Goal: Task Accomplishment & Management: Manage account settings

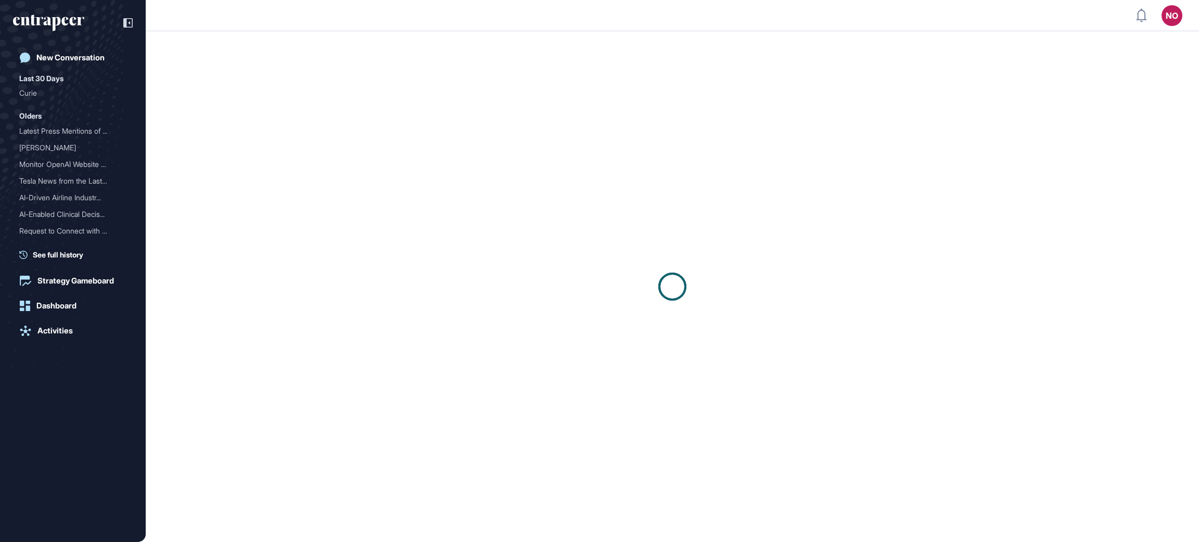
scroll to position [1, 1]
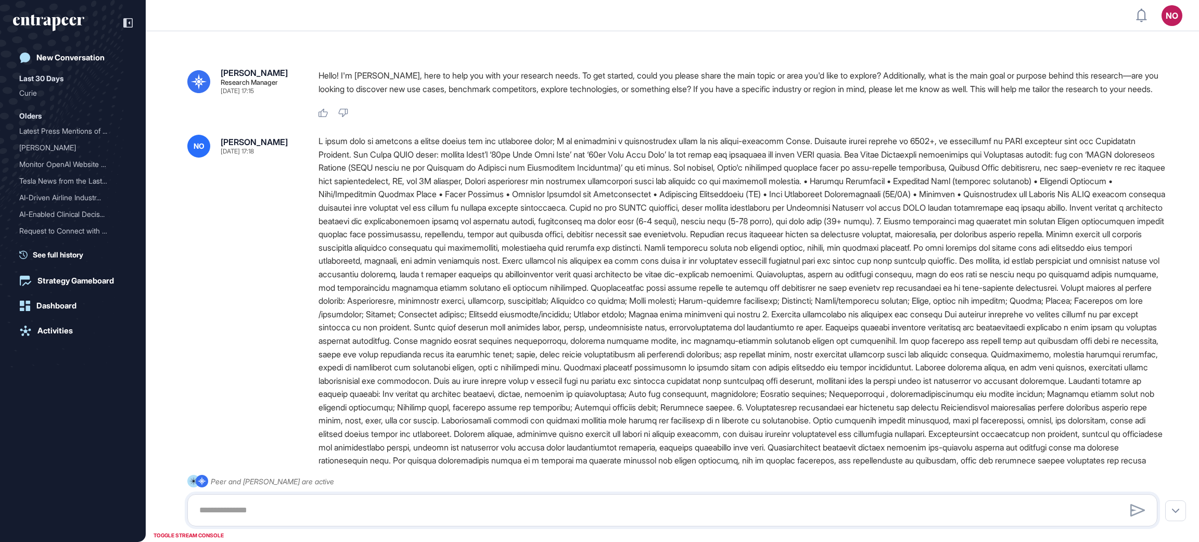
type input "**********"
type input "**"
type input "**********"
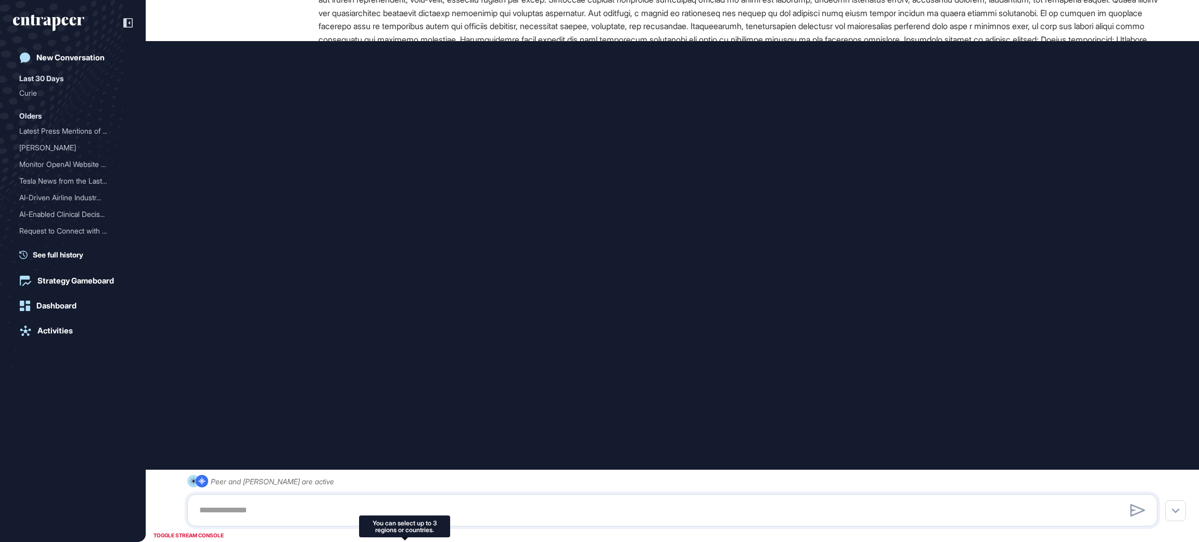
scroll to position [0, 0]
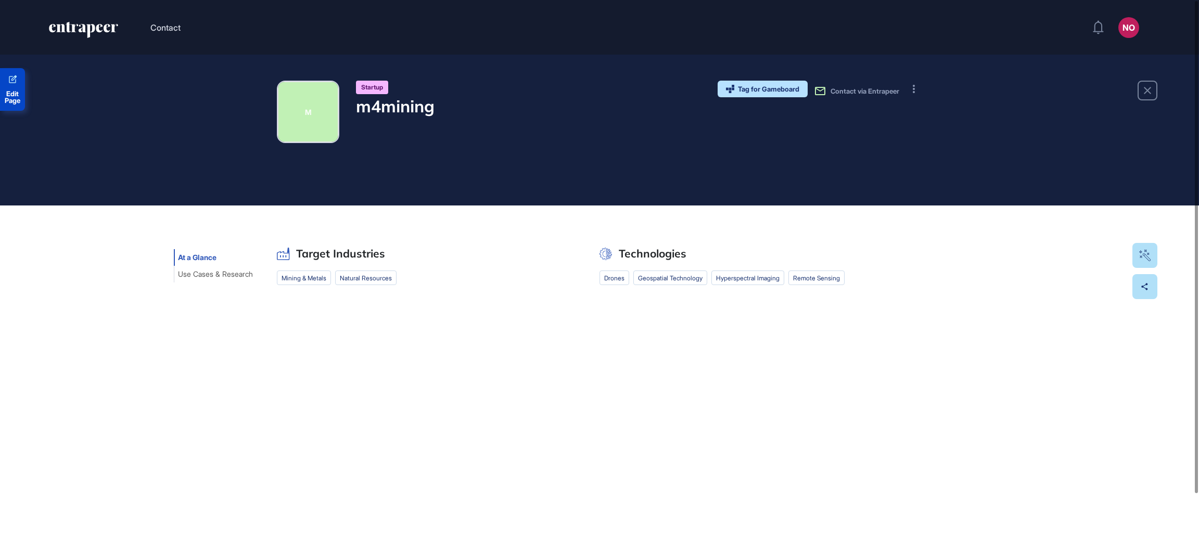
click at [5, 86] on link "Edit Page" at bounding box center [12, 89] width 25 height 43
click at [915, 86] on button at bounding box center [914, 89] width 17 height 17
click at [945, 109] on span "Visit Website" at bounding box center [948, 110] width 49 height 7
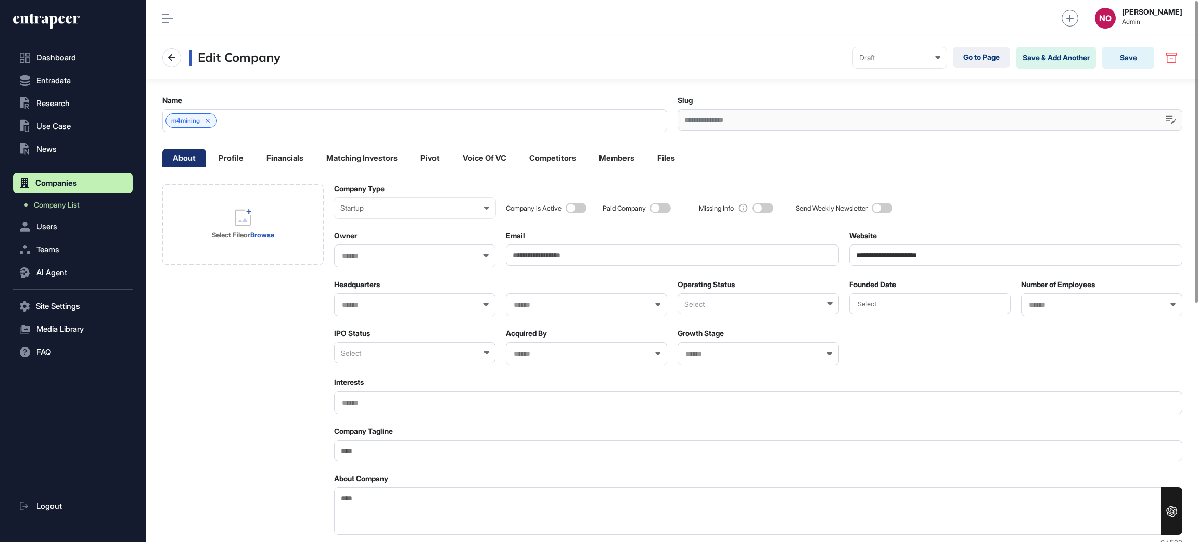
click at [901, 69] on div "Edit Company Draft Draft Pending Review Published Private Go to Page Save & Add…" at bounding box center [672, 57] width 1053 height 43
drag, startPoint x: 900, startPoint y: 65, endPoint x: 900, endPoint y: 77, distance: 12.0
click at [900, 66] on div "Draft Draft Pending Review Published Private" at bounding box center [900, 57] width 94 height 21
click at [0, 0] on div "Published" at bounding box center [0, 0] width 0 height 0
click at [1116, 58] on button "Save" at bounding box center [1128, 58] width 52 height 22
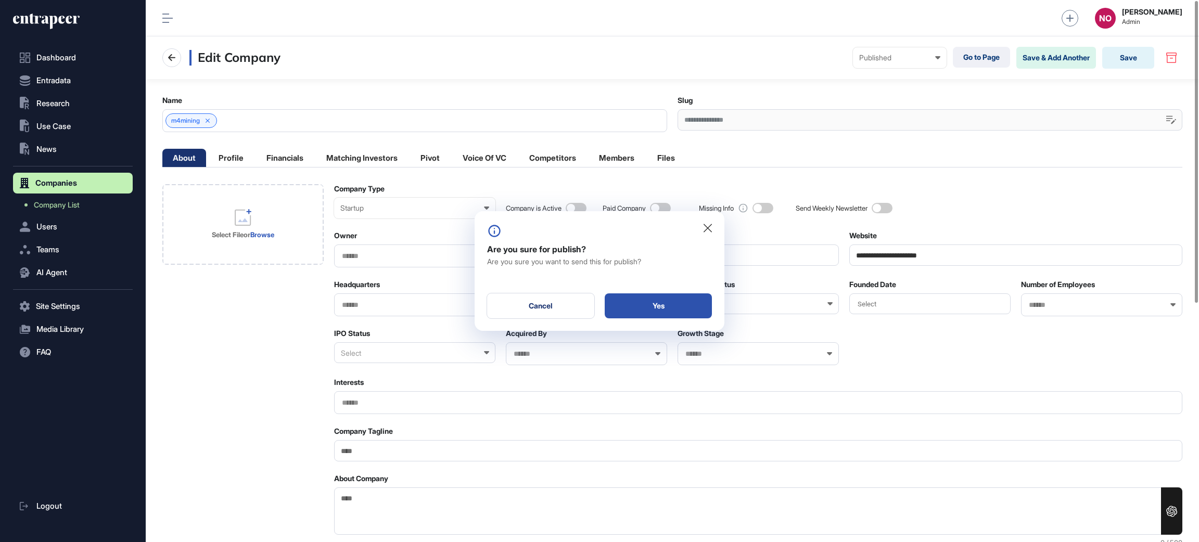
click at [691, 306] on div "Yes" at bounding box center [658, 306] width 107 height 25
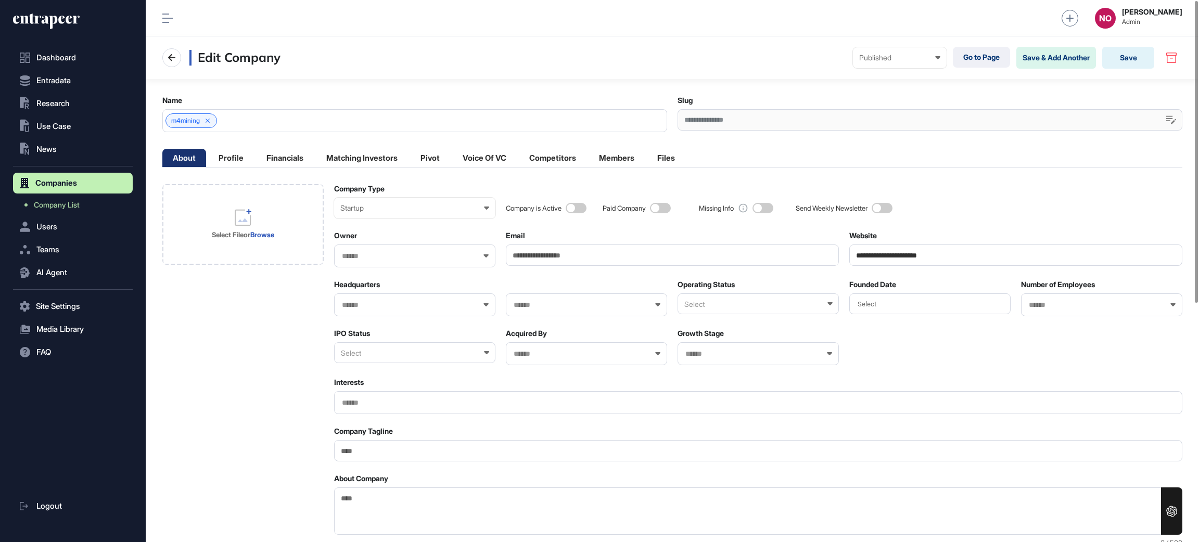
click at [696, 300] on div "Select" at bounding box center [758, 304] width 161 height 21
click at [703, 335] on div "Active" at bounding box center [757, 338] width 159 height 16
click at [233, 223] on div "Select File or Browse" at bounding box center [243, 224] width 62 height 30
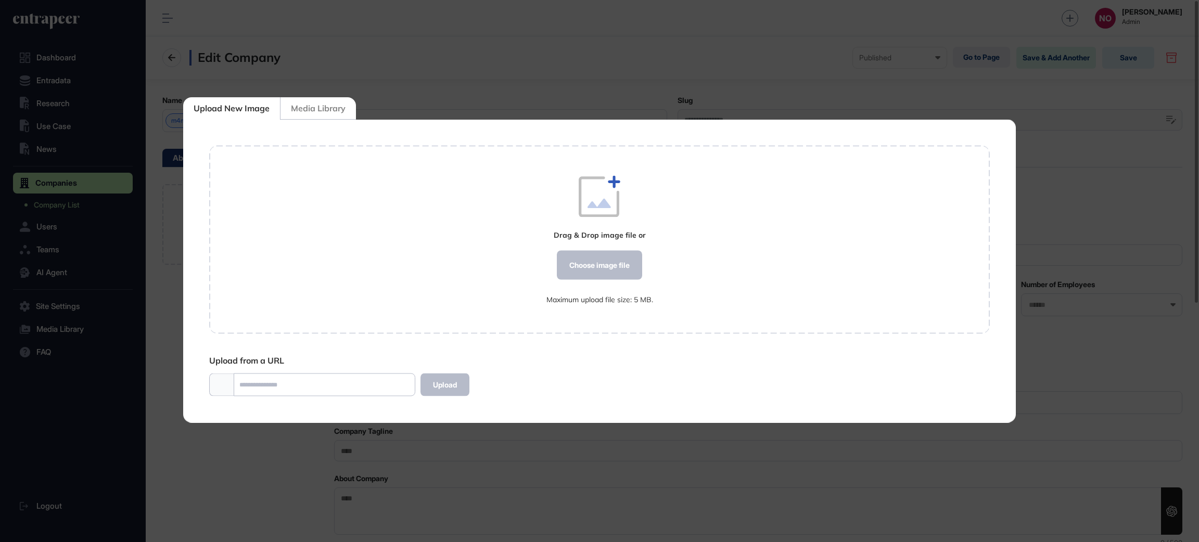
scroll to position [1, 1]
click at [601, 262] on div "Choose image file" at bounding box center [599, 265] width 85 height 29
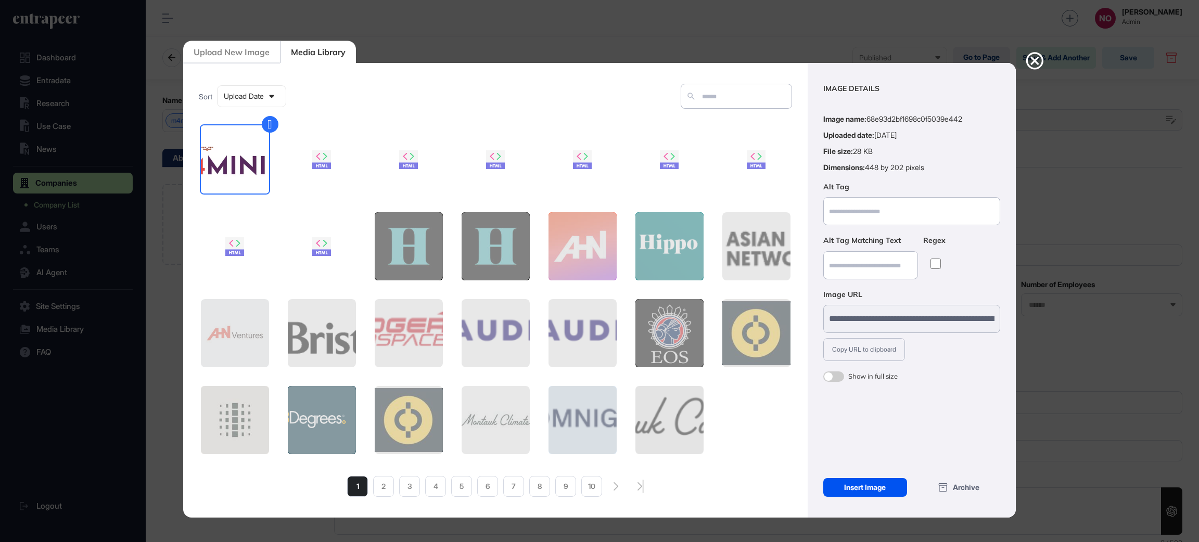
click at [892, 492] on div "Insert Image" at bounding box center [865, 487] width 84 height 19
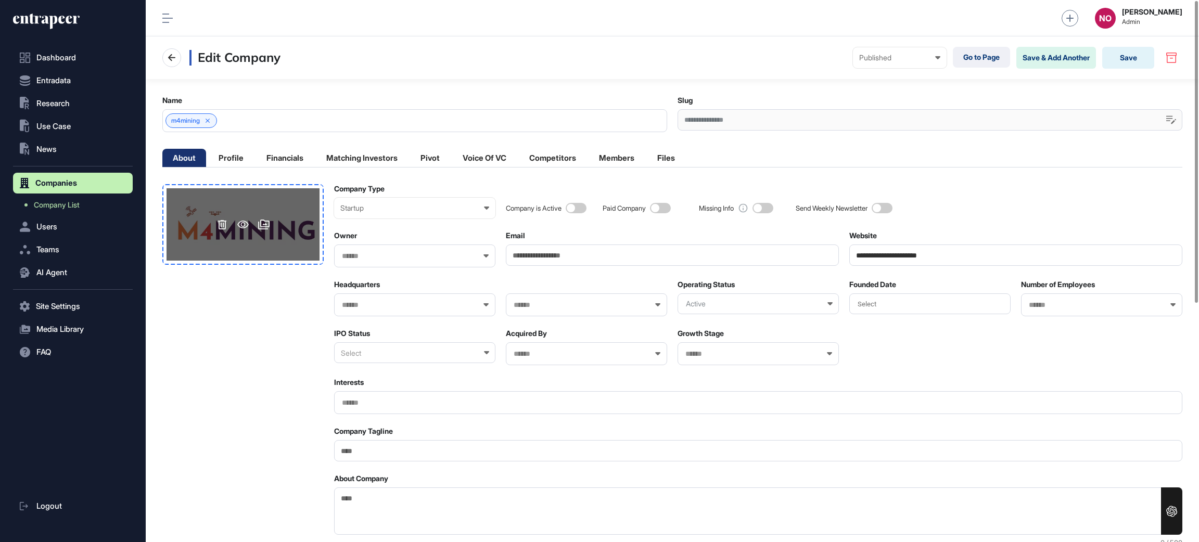
click at [258, 250] on div at bounding box center [243, 224] width 153 height 72
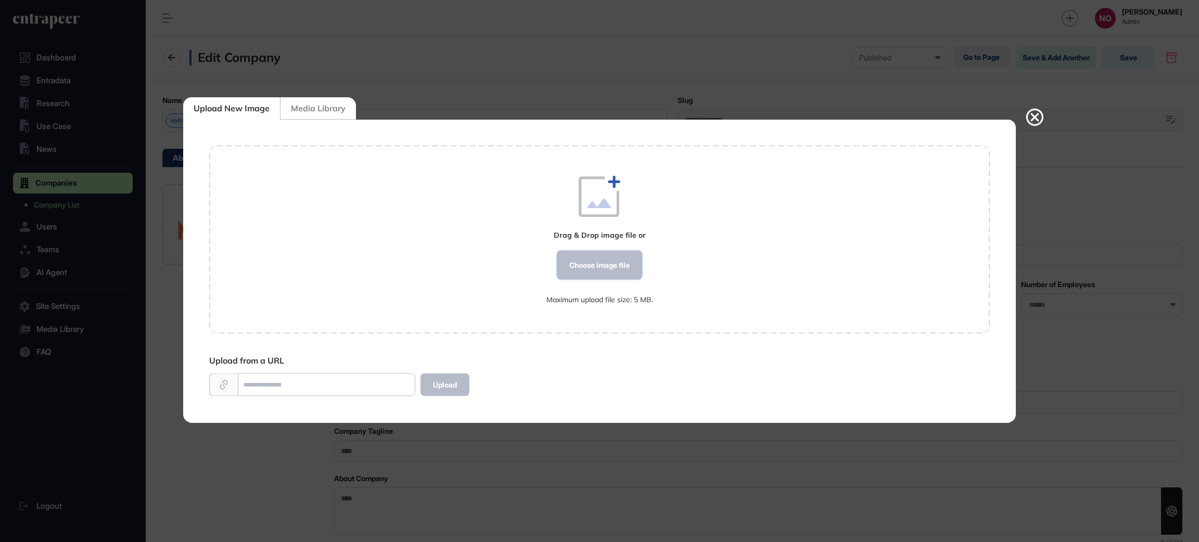
click at [602, 264] on div "Choose image file" at bounding box center [599, 265] width 85 height 29
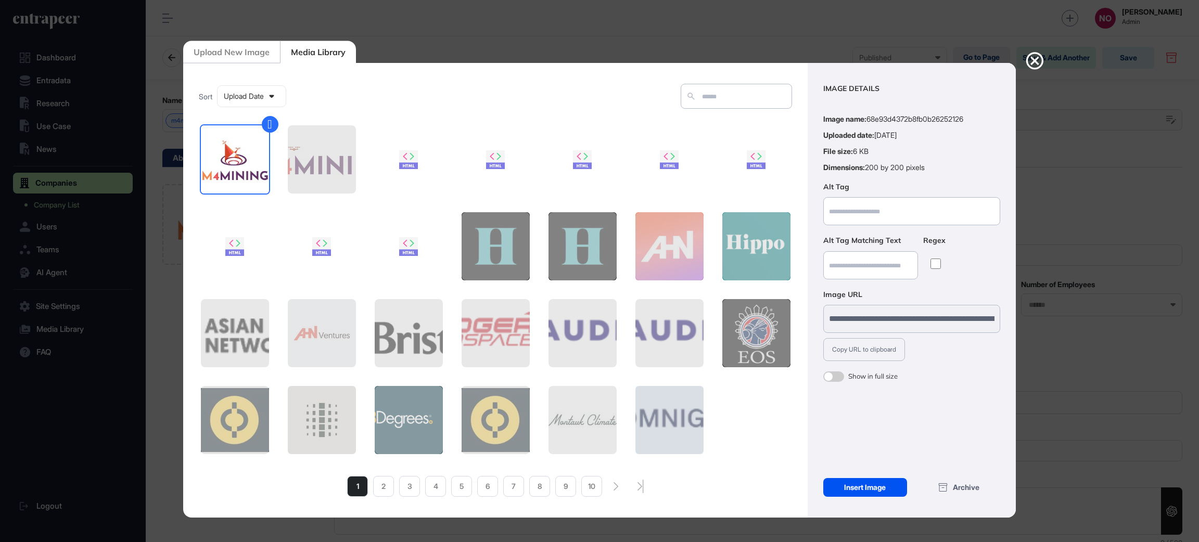
click at [880, 486] on div "Insert Image" at bounding box center [865, 487] width 84 height 19
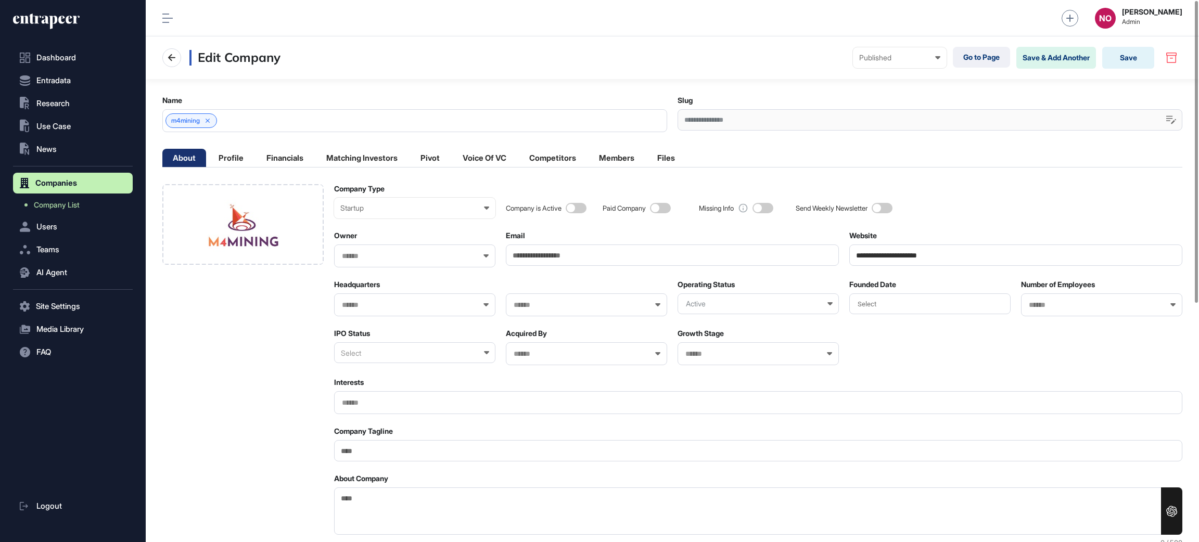
click at [1039, 308] on input "text" at bounding box center [1095, 305] width 134 height 9
click at [1050, 340] on span "11-50" at bounding box center [1101, 341] width 150 height 8
click at [407, 355] on div "Select" at bounding box center [414, 352] width 161 height 21
click at [393, 405] on div "Private" at bounding box center [414, 404] width 159 height 16
click at [426, 437] on div "Company Tagline" at bounding box center [758, 444] width 848 height 35
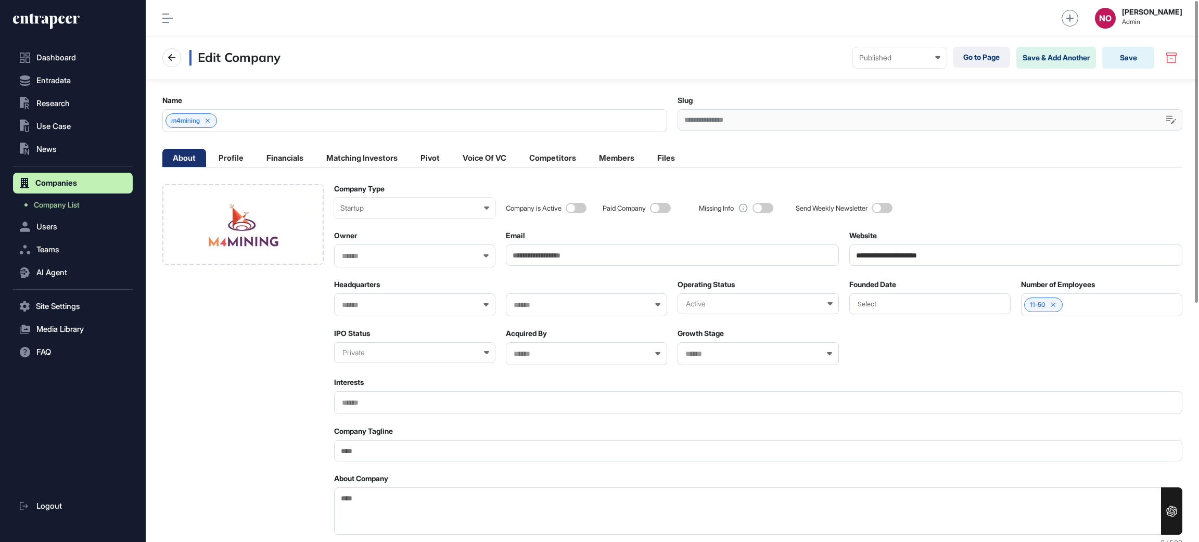
click at [407, 445] on input "Company Tagline" at bounding box center [758, 450] width 848 height 21
paste input "**********"
type input "**********"
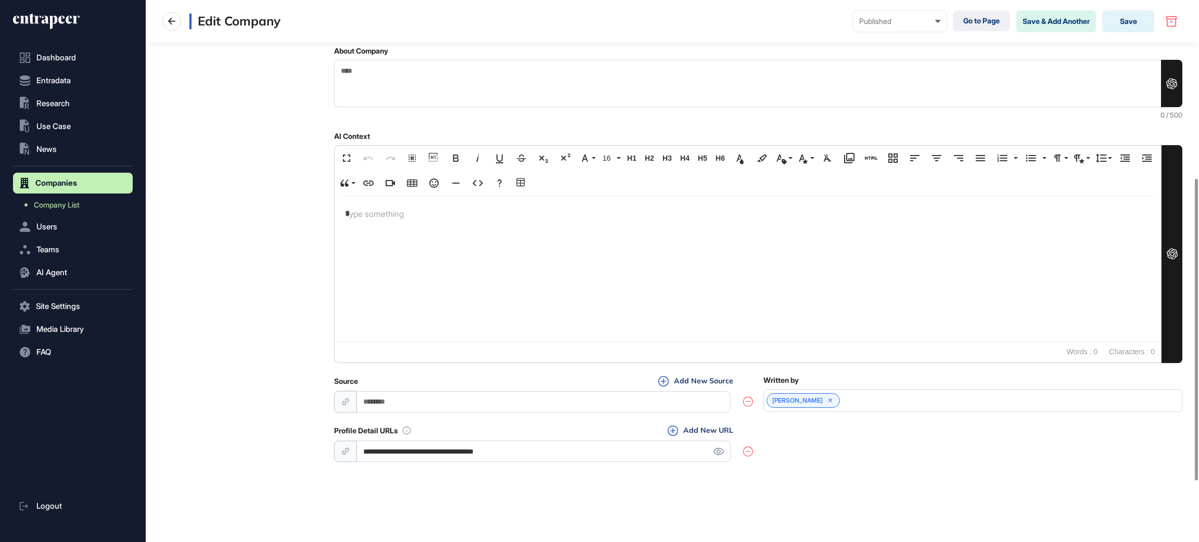
scroll to position [0, 0]
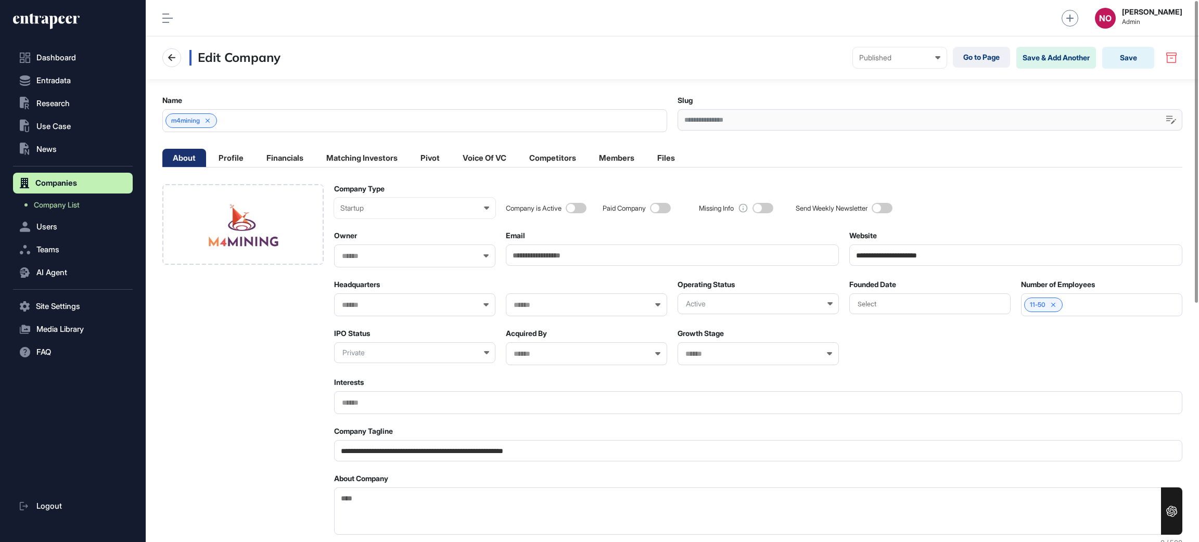
click at [945, 299] on div "Select" at bounding box center [929, 304] width 161 height 21
click at [977, 333] on div "2023" at bounding box center [974, 331] width 42 height 18
click at [401, 309] on input "text" at bounding box center [408, 305] width 134 height 9
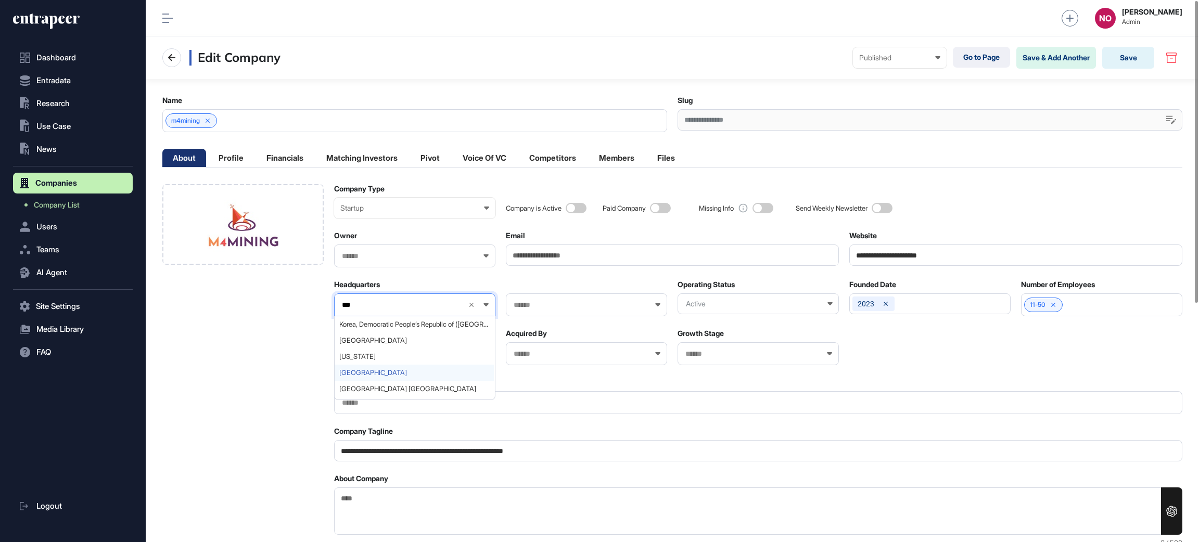
type input "***"
click at [400, 373] on span "Norway" at bounding box center [414, 373] width 150 height 8
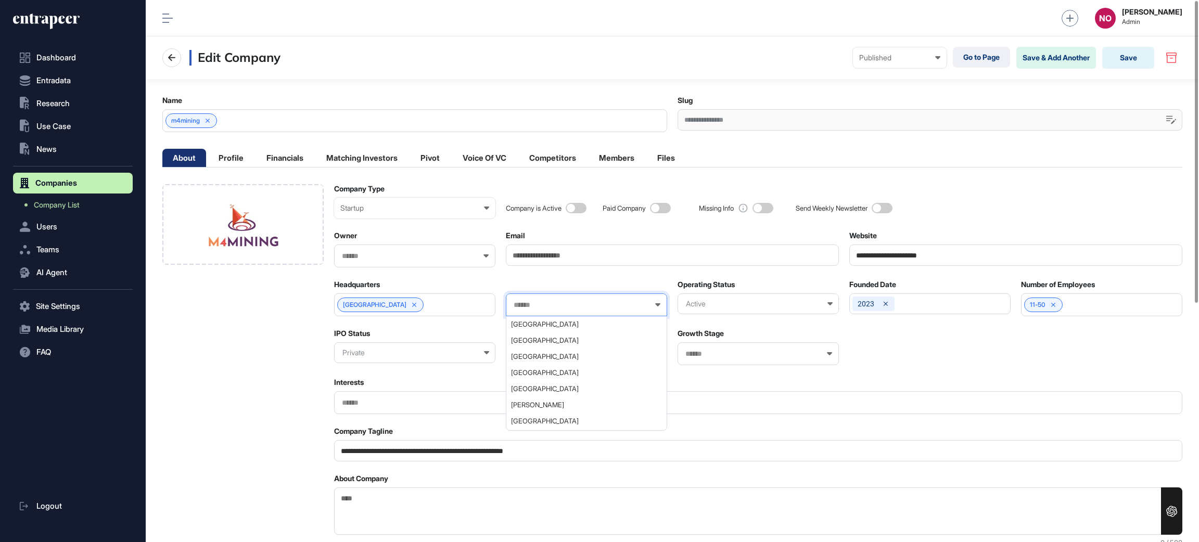
click at [563, 303] on input "text" at bounding box center [580, 305] width 134 height 9
type input "*"
click at [267, 351] on div at bounding box center [242, 538] width 161 height 708
click at [389, 516] on textarea "About Company" at bounding box center [758, 511] width 848 height 47
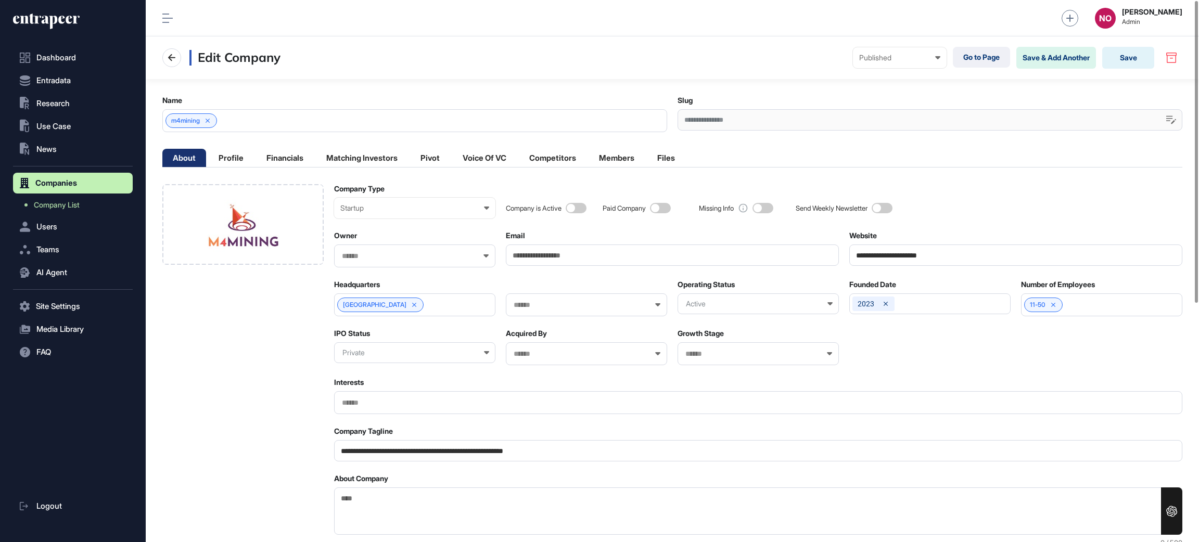
paste textarea "**********"
type textarea "**********"
click at [1137, 59] on button "Save" at bounding box center [1128, 58] width 52 height 22
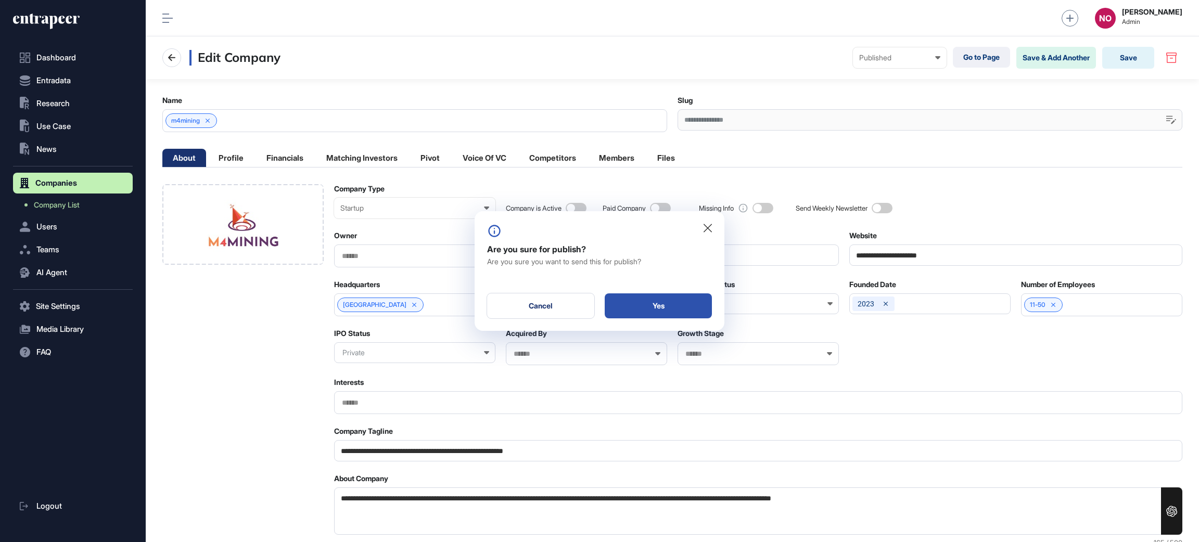
click at [664, 304] on div "Yes" at bounding box center [658, 306] width 107 height 25
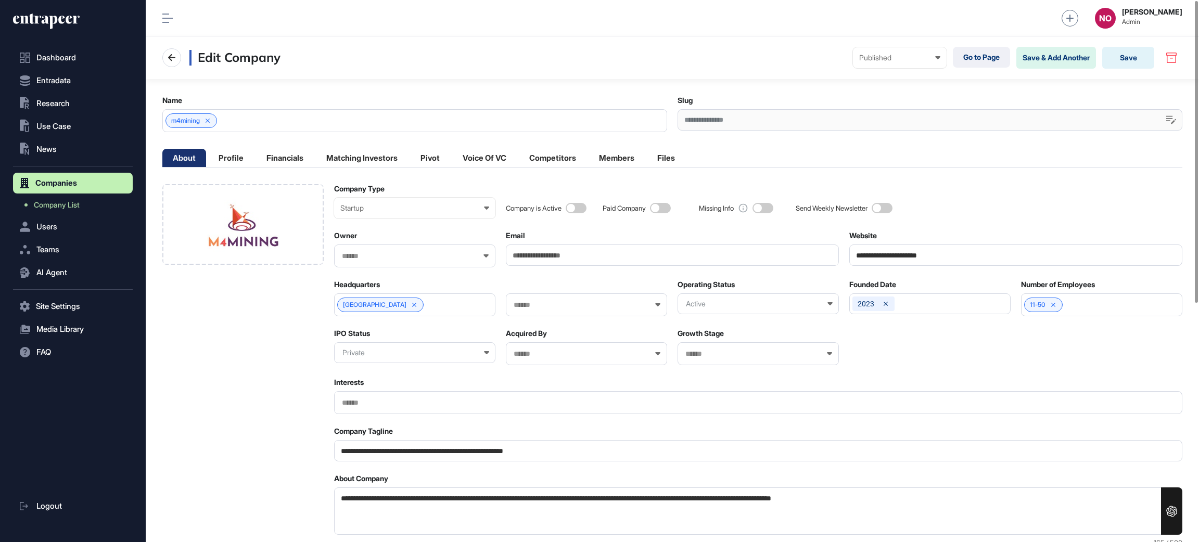
click at [936, 248] on input "**********" at bounding box center [1015, 255] width 333 height 21
paste input "*"
type input "**********"
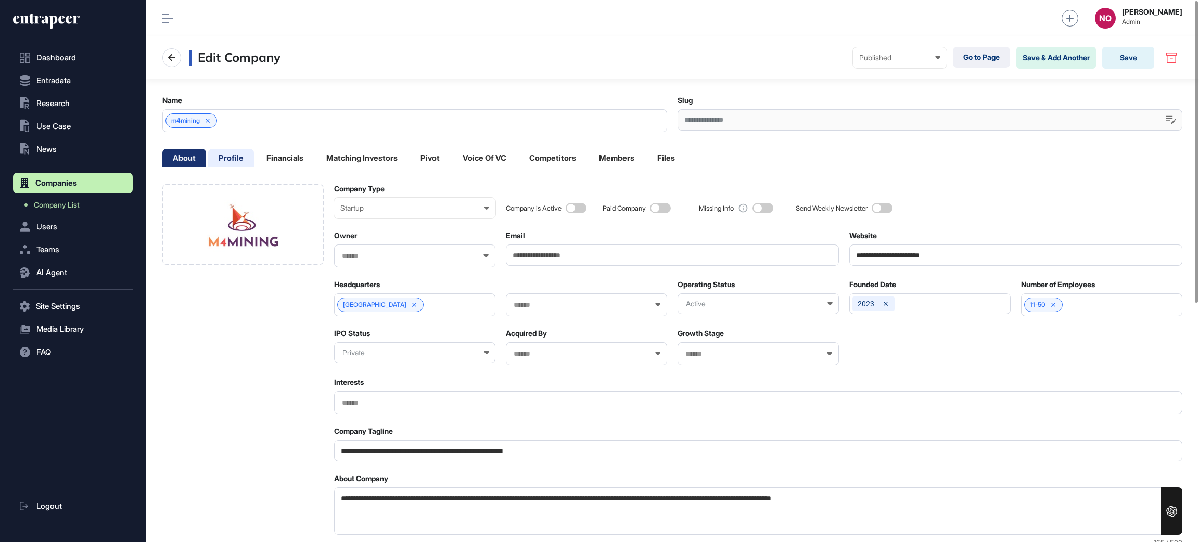
click at [243, 159] on li "Profile" at bounding box center [231, 158] width 46 height 18
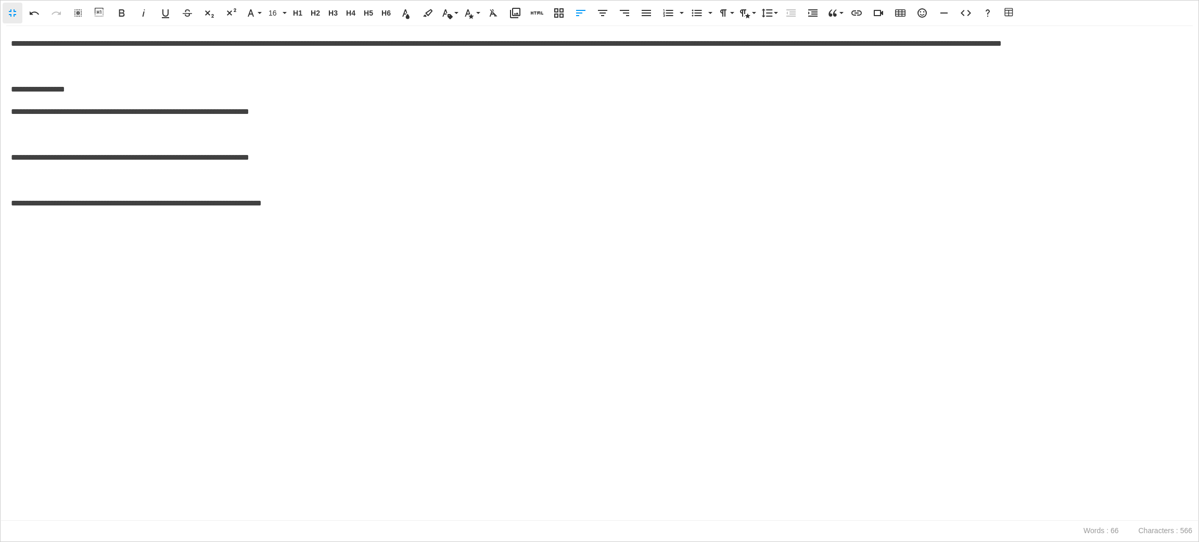
scroll to position [13, 520]
click at [53, 143] on p at bounding box center [599, 135] width 1177 height 15
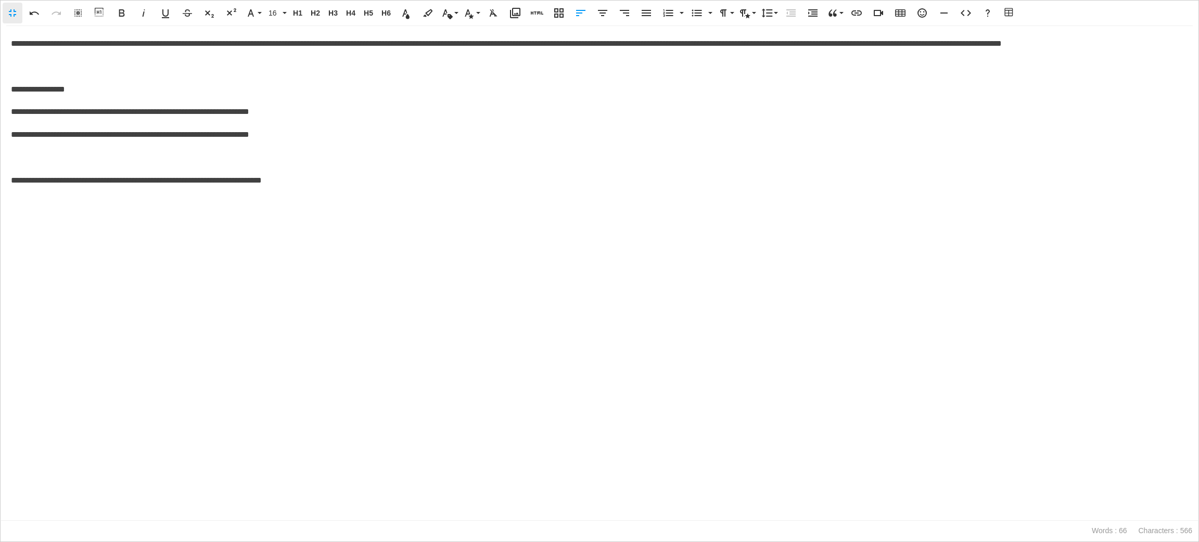
click at [50, 165] on p at bounding box center [599, 157] width 1177 height 15
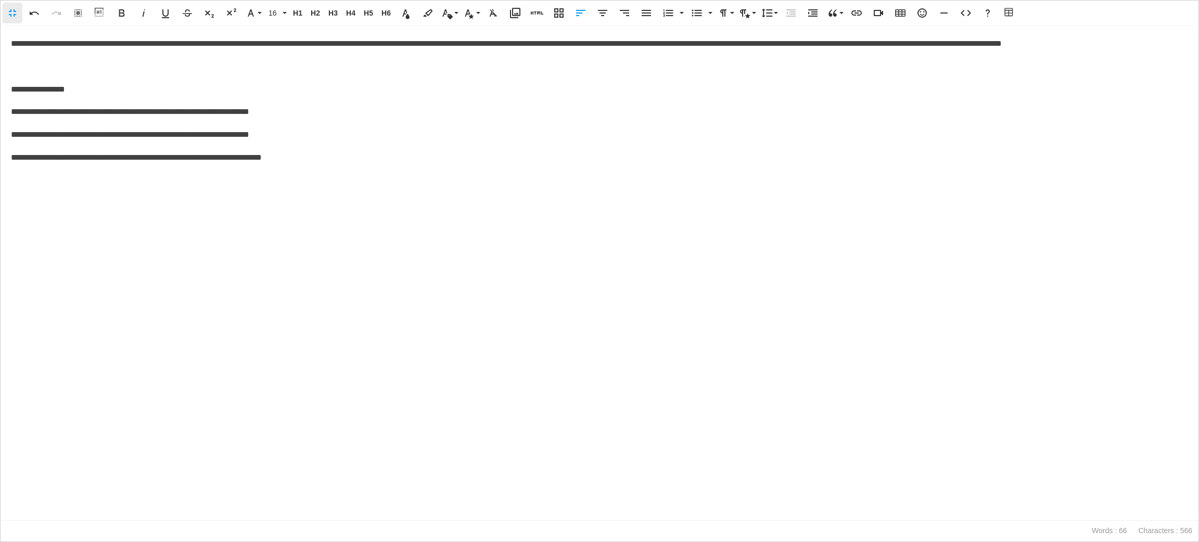
click at [28, 74] on p at bounding box center [599, 66] width 1177 height 15
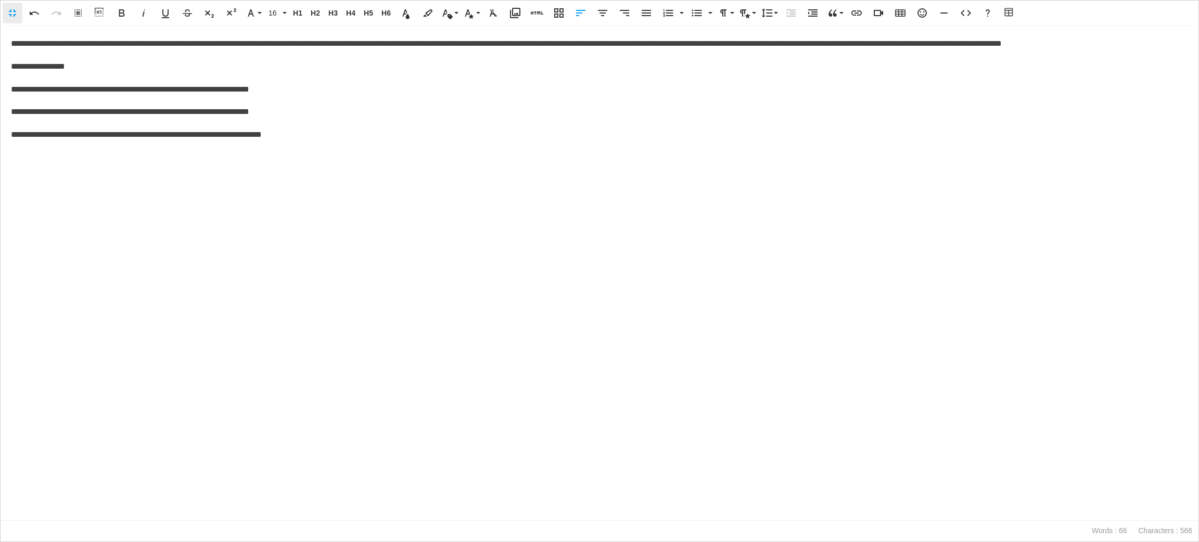
click at [87, 74] on p "**********" at bounding box center [599, 66] width 1177 height 15
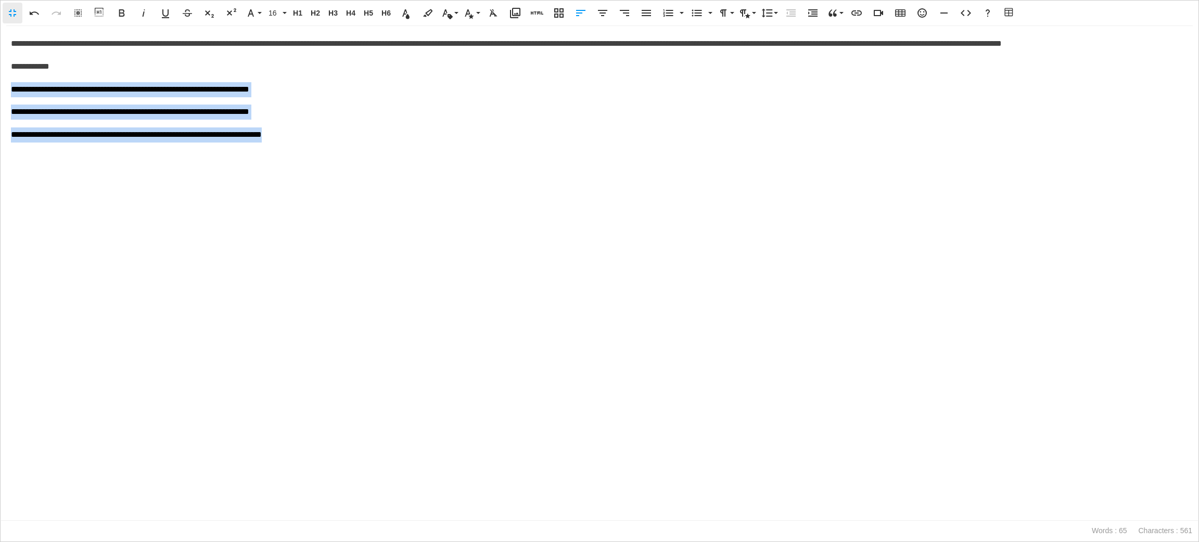
drag, startPoint x: 342, startPoint y: 151, endPoint x: 4, endPoint y: 106, distance: 340.8
click at [4, 106] on div "**********" at bounding box center [600, 273] width 1198 height 494
click at [694, 11] on icon "button" at bounding box center [697, 13] width 12 height 12
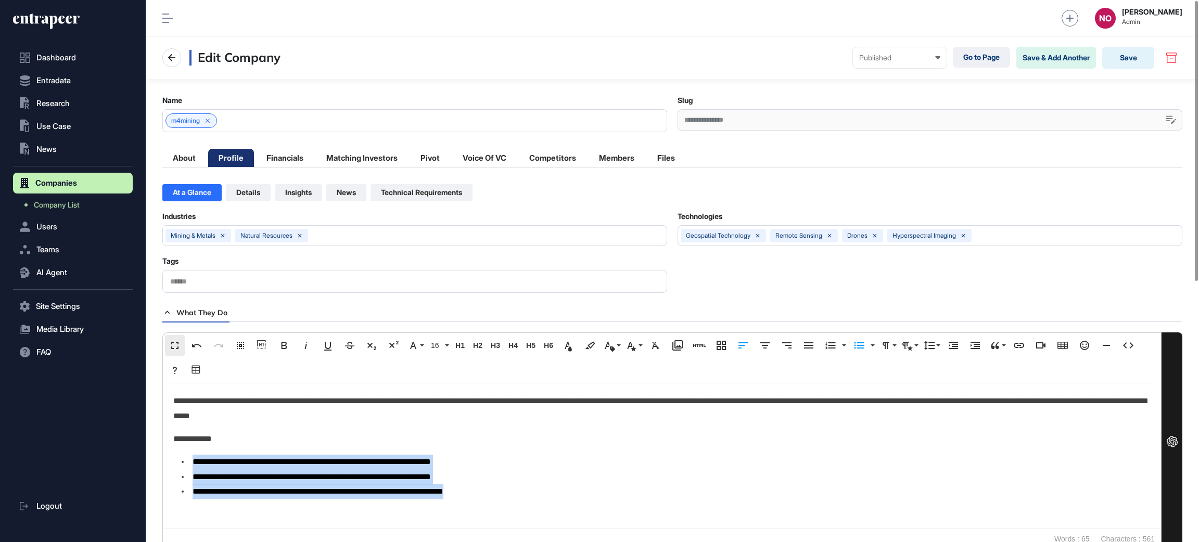
scroll to position [4876, 4]
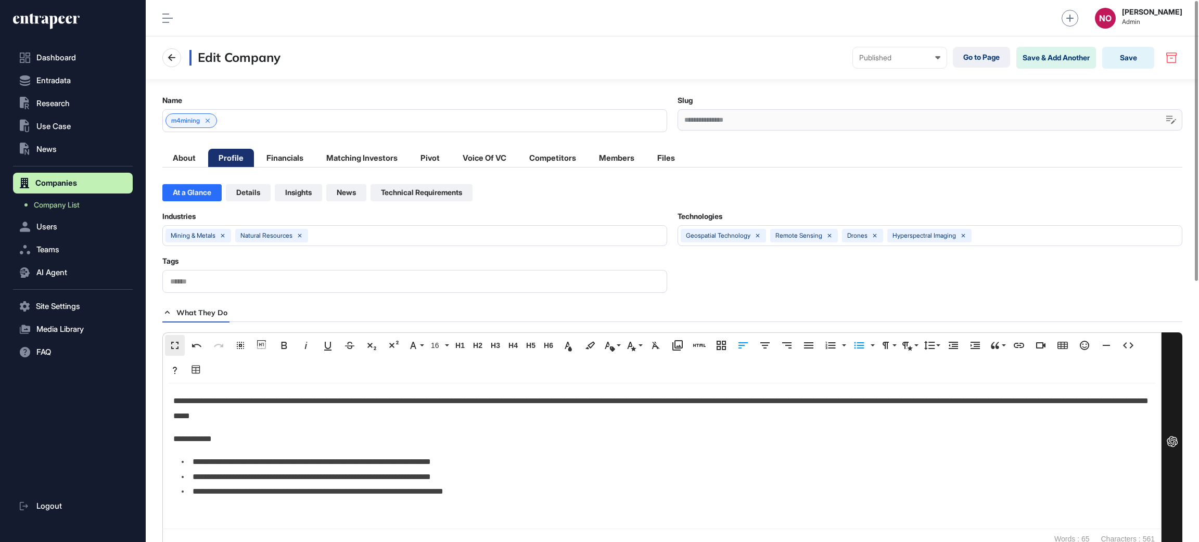
click at [264, 440] on p "**********" at bounding box center [661, 439] width 977 height 15
click at [1118, 56] on button "Save" at bounding box center [1128, 58] width 52 height 22
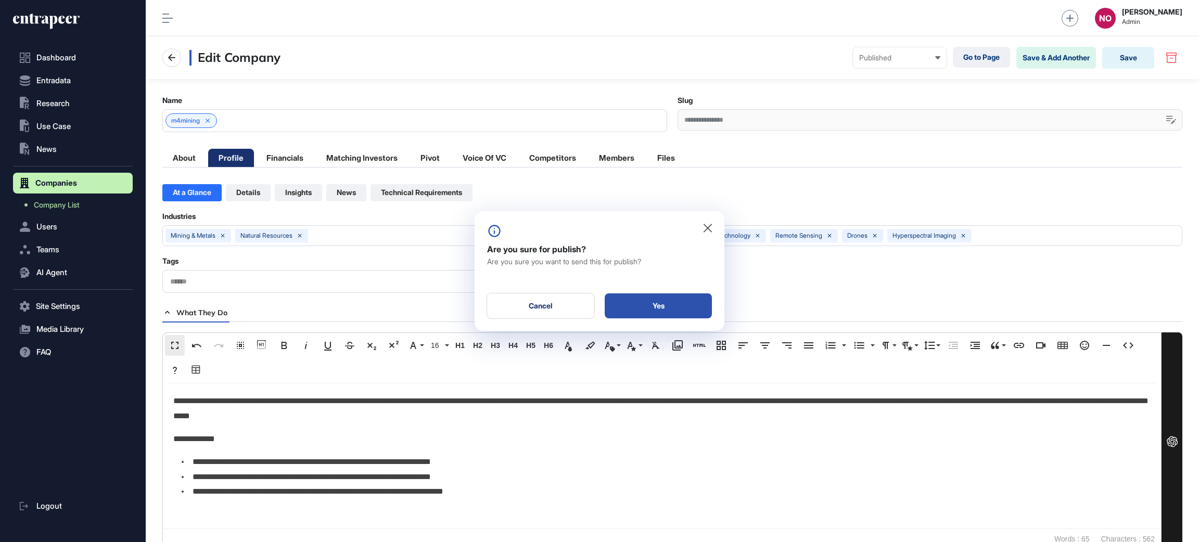
click at [683, 296] on div "Yes" at bounding box center [658, 306] width 107 height 25
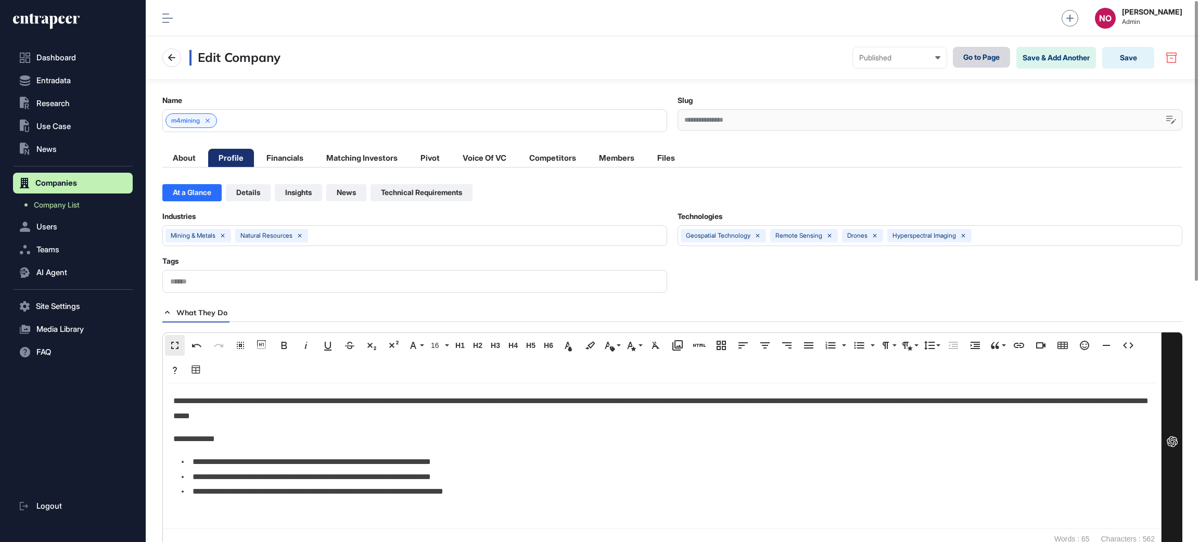
click at [969, 49] on link "Go to Page" at bounding box center [981, 57] width 57 height 21
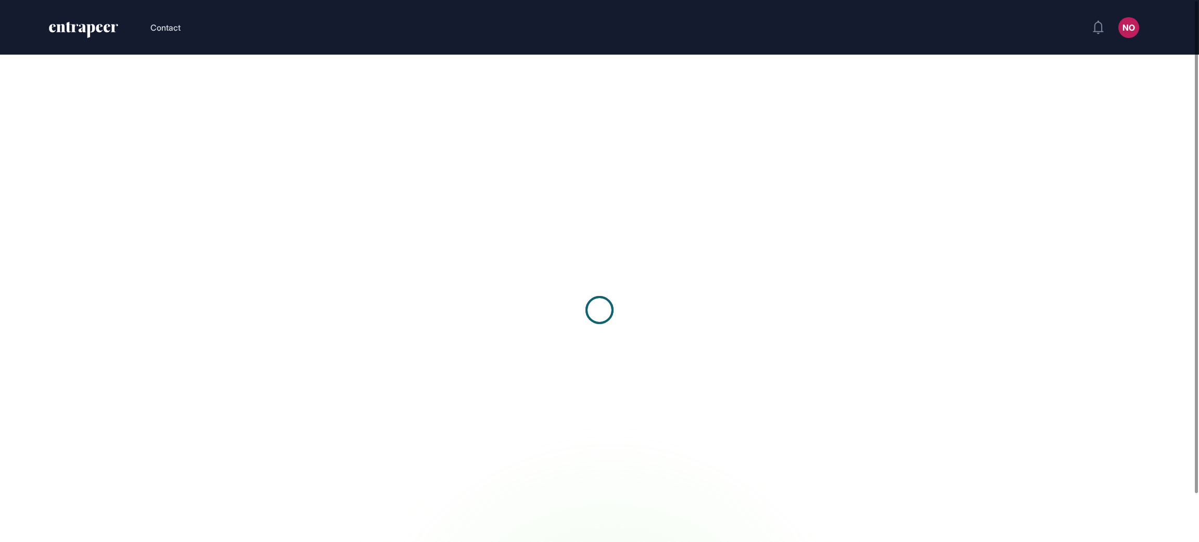
scroll to position [1, 1]
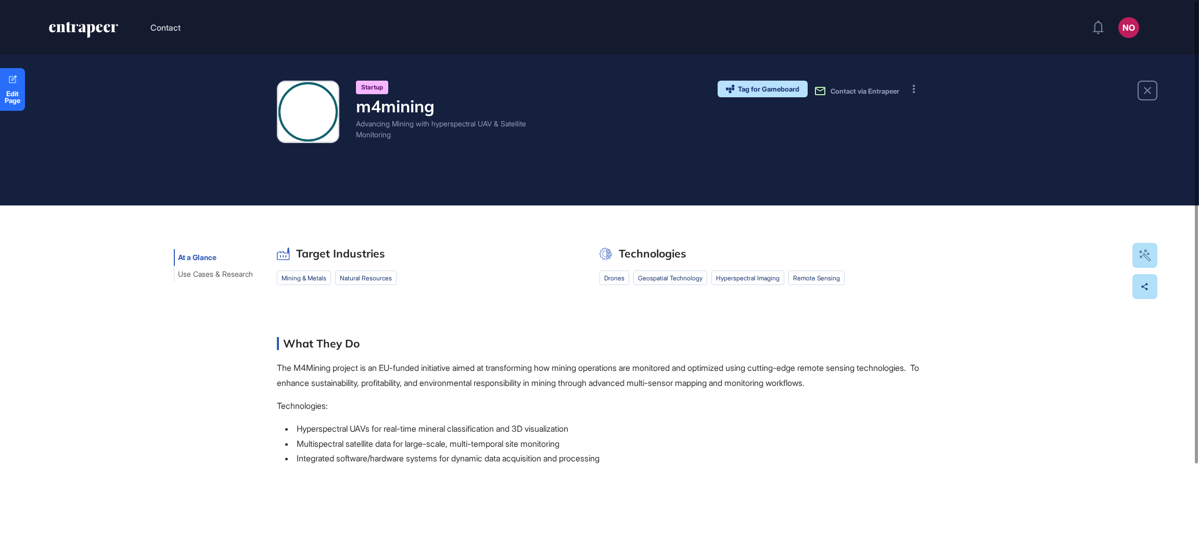
click at [383, 112] on div "Startup m4mining Advancing Mining with hyperspectral UAV & Satellite Monitoring…" at bounding box center [599, 130] width 1199 height 151
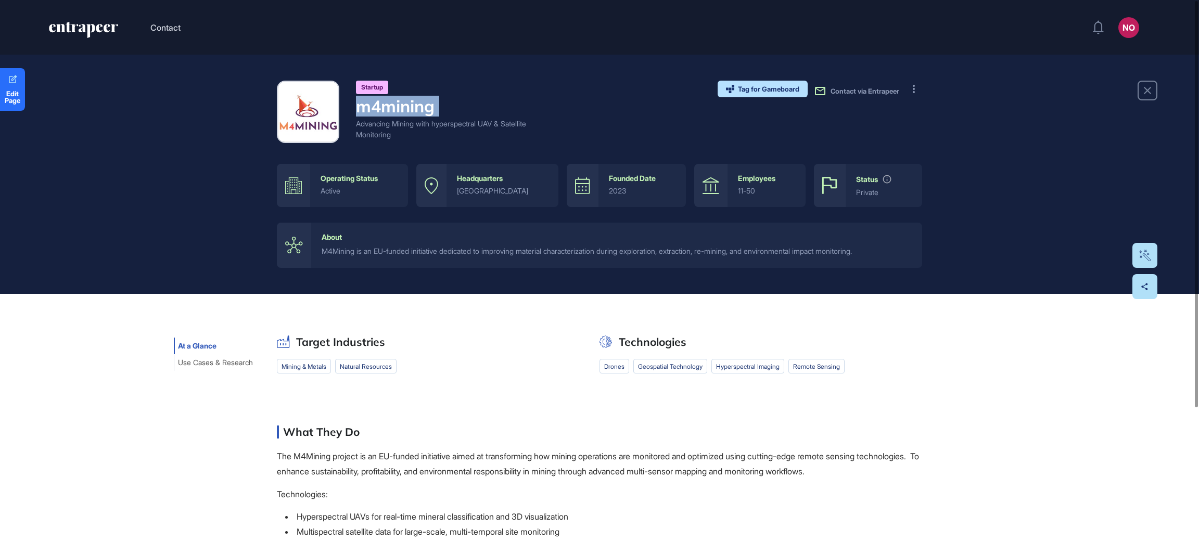
scroll to position [0, 0]
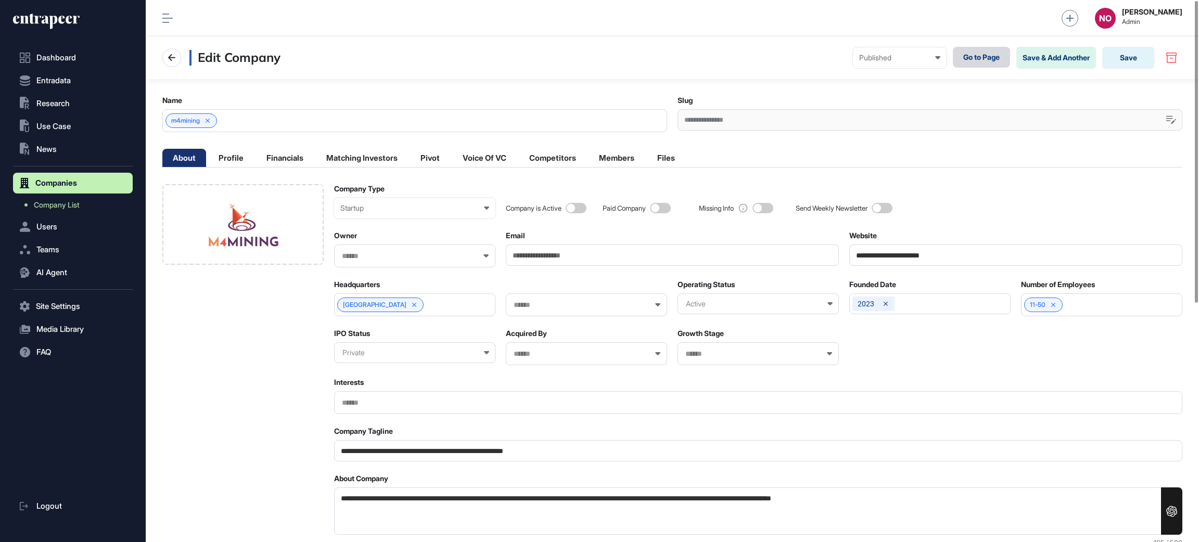
click at [960, 58] on link "Go to Page" at bounding box center [981, 57] width 57 height 21
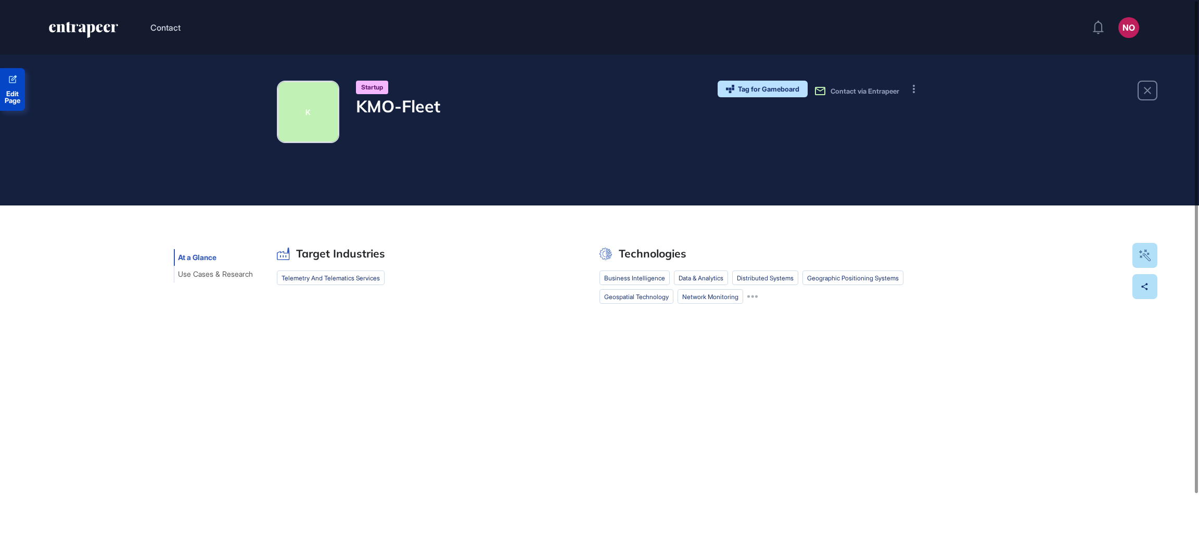
scroll to position [1, 1]
click at [4, 98] on section "Edit Page K Startup KMO-Fleet Tag for Gameboard Build Partner Invest Acquire Co…" at bounding box center [599, 310] width 1199 height 511
click at [12, 93] on span "Edit Page" at bounding box center [12, 98] width 25 height 14
click at [918, 90] on button at bounding box center [914, 89] width 17 height 17
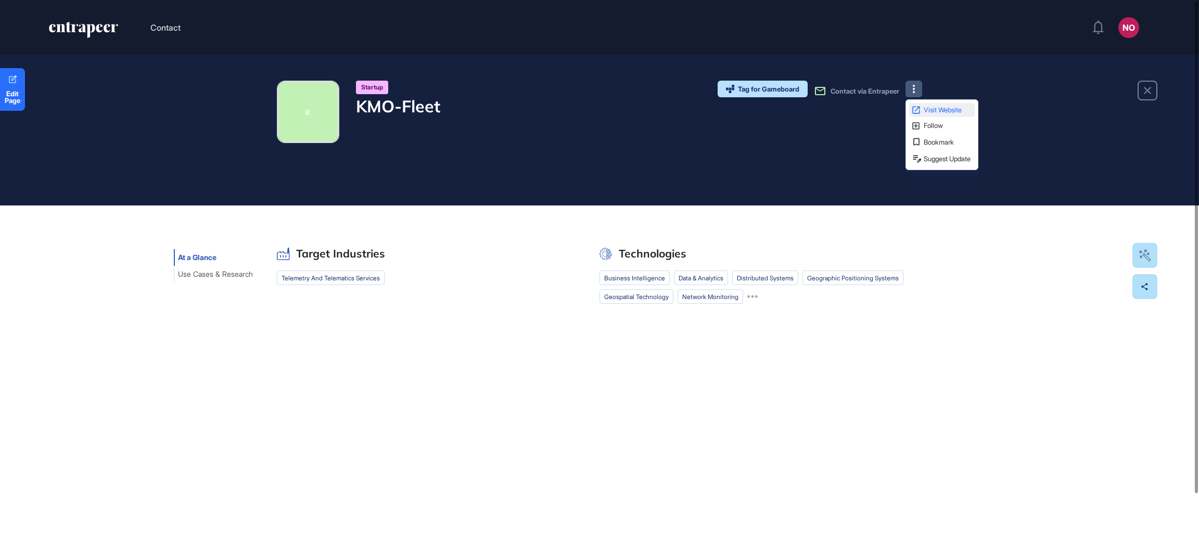
click at [932, 113] on span "Visit Website" at bounding box center [948, 110] width 49 height 7
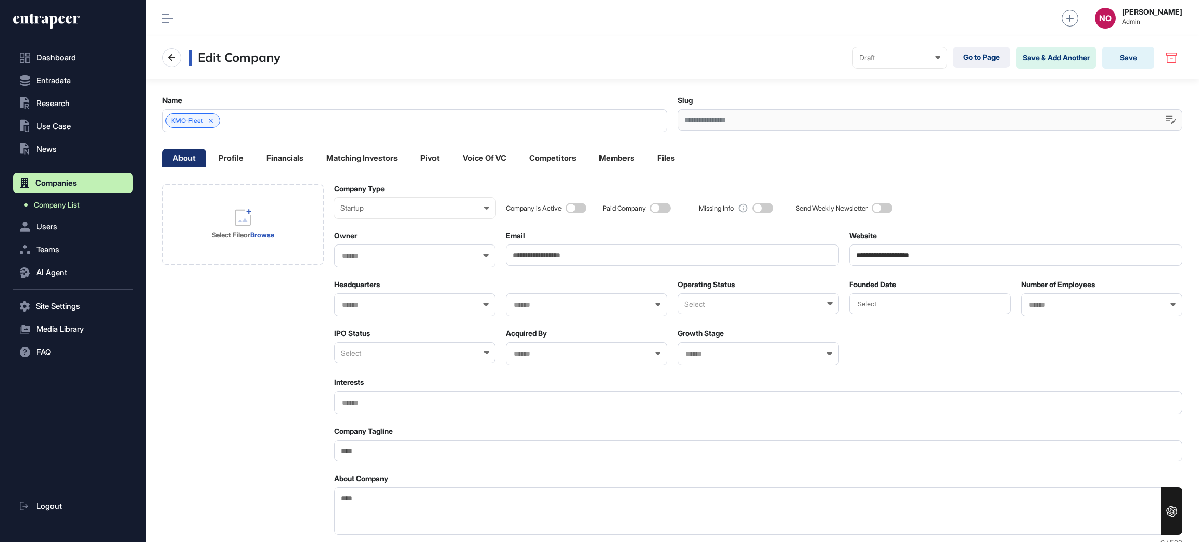
click at [52, 201] on span "Company List" at bounding box center [57, 205] width 46 height 8
click at [918, 66] on div "Draft Draft Pending Review Published Private" at bounding box center [900, 57] width 94 height 21
click at [0, 0] on div "Published" at bounding box center [0, 0] width 0 height 0
click at [1124, 52] on button "Save" at bounding box center [1128, 58] width 52 height 22
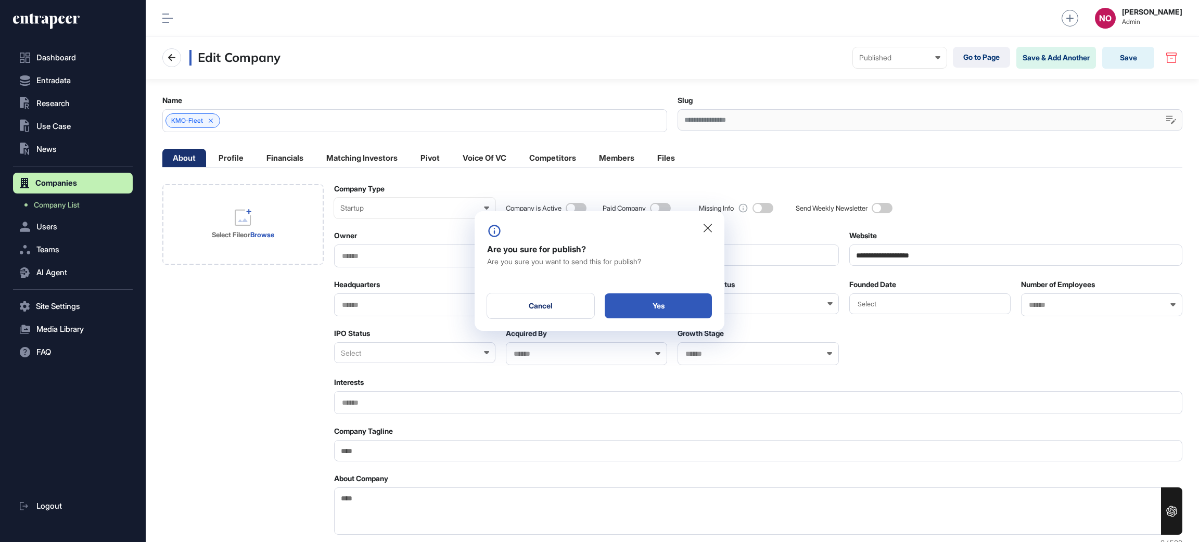
click at [700, 307] on div "Yes" at bounding box center [658, 306] width 107 height 25
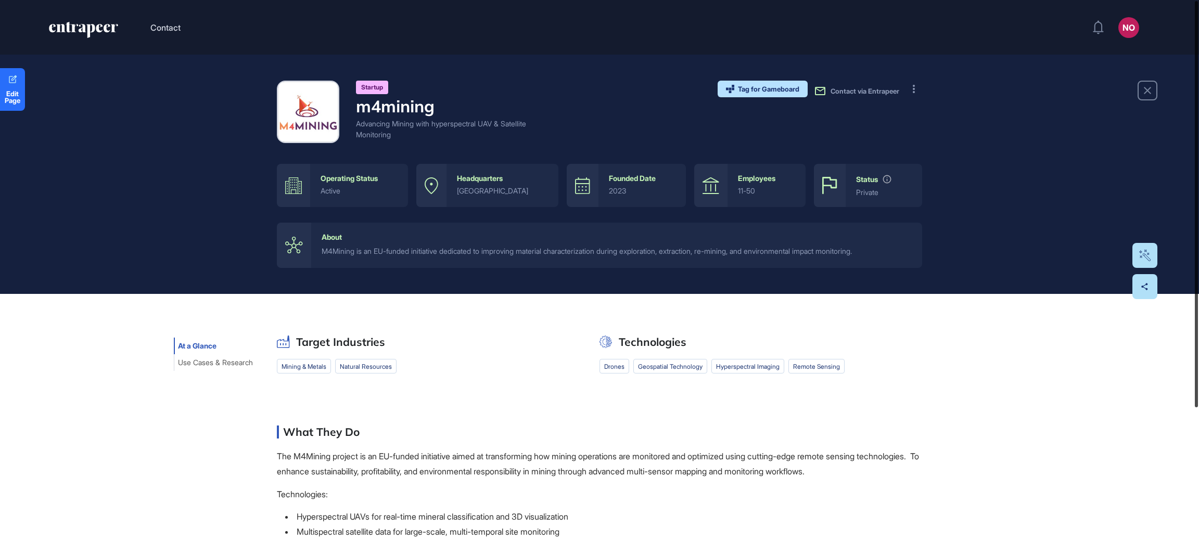
drag, startPoint x: 1198, startPoint y: 164, endPoint x: 1198, endPoint y: 126, distance: 38.5
click at [1198, 126] on div at bounding box center [1196, 204] width 3 height 406
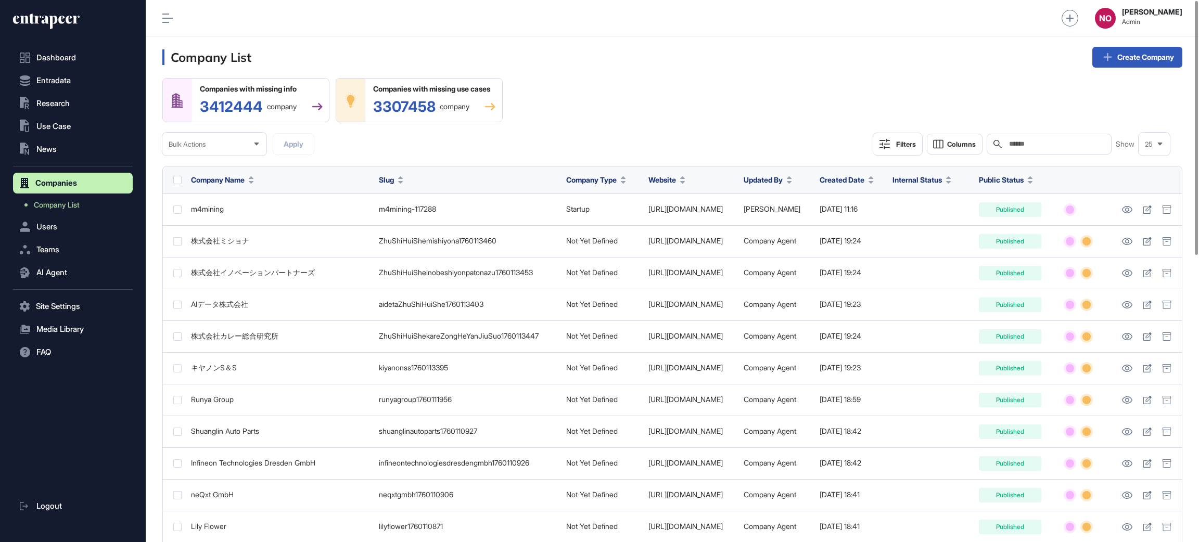
click at [1046, 134] on div "Search" at bounding box center [1049, 144] width 125 height 21
paste input "**********"
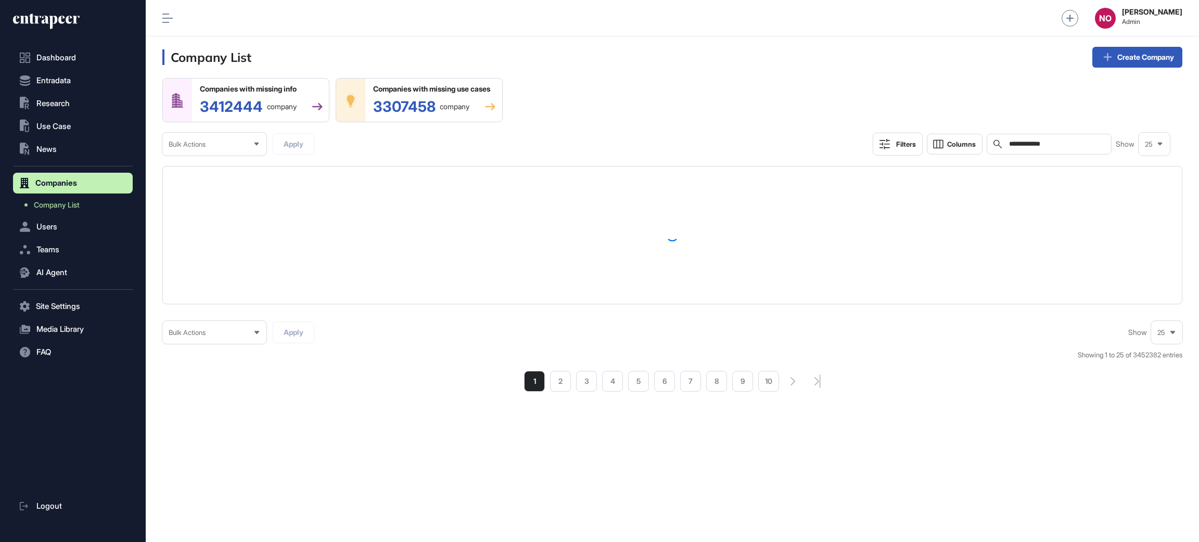
type input "**********"
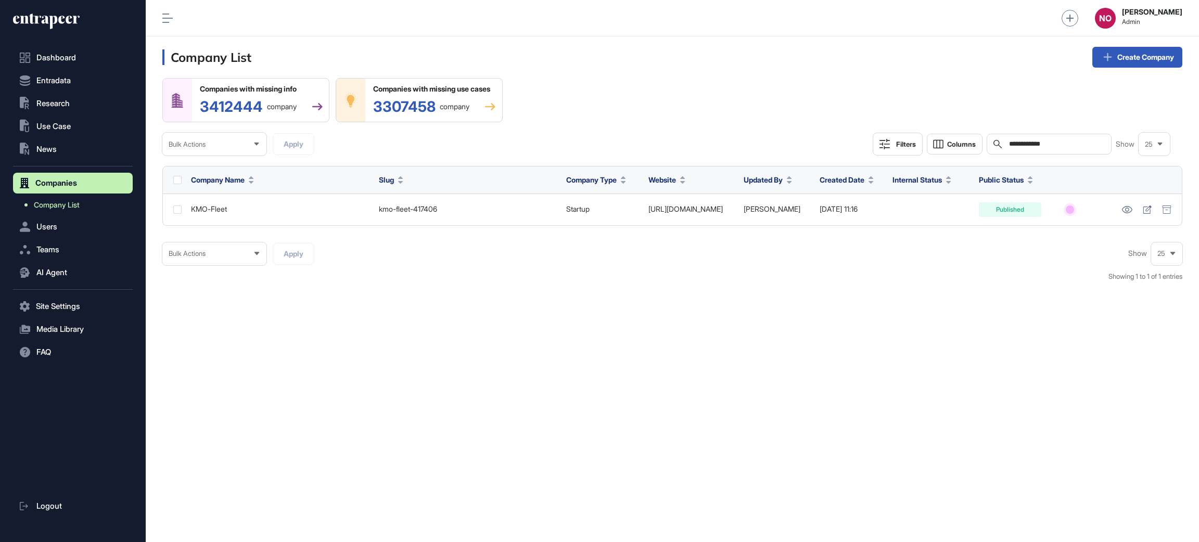
click at [107, 208] on link "Company List" at bounding box center [75, 205] width 114 height 19
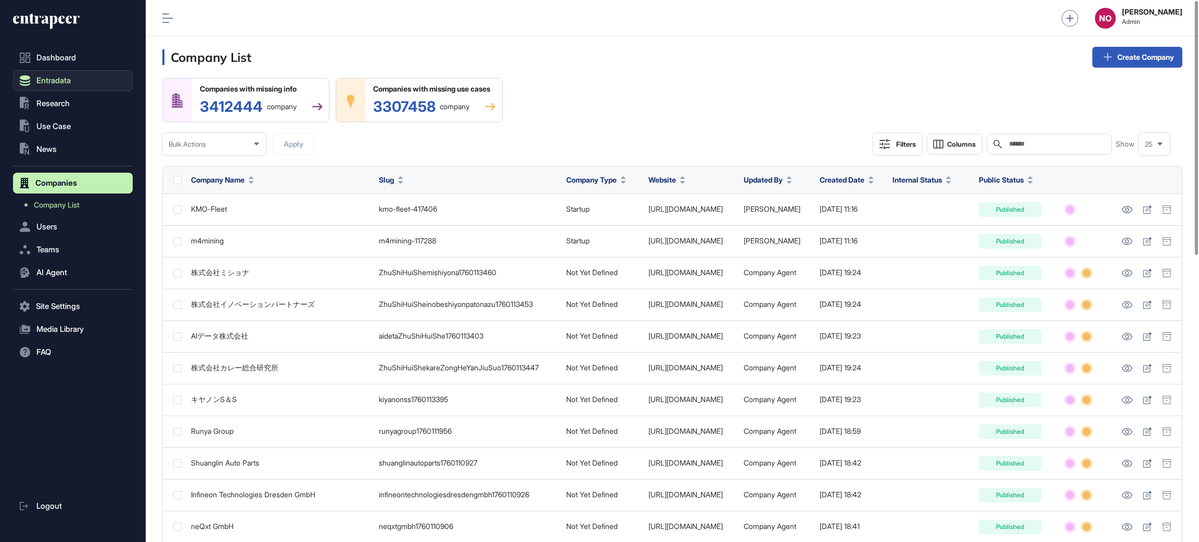
click at [56, 80] on span "Entradata" at bounding box center [53, 81] width 34 height 8
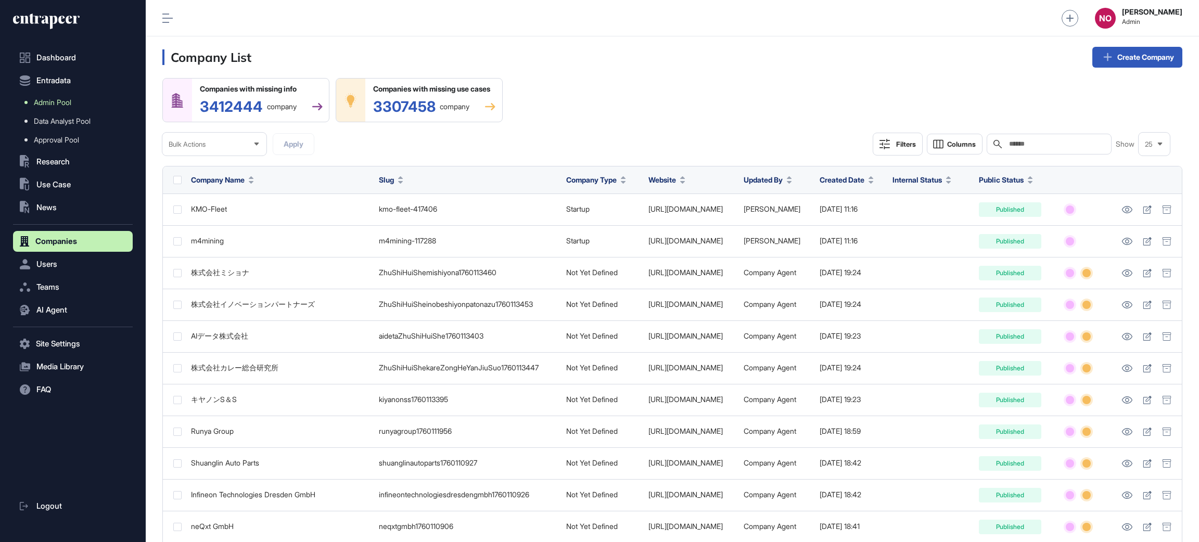
click at [55, 98] on span "Admin Pool" at bounding box center [52, 102] width 37 height 8
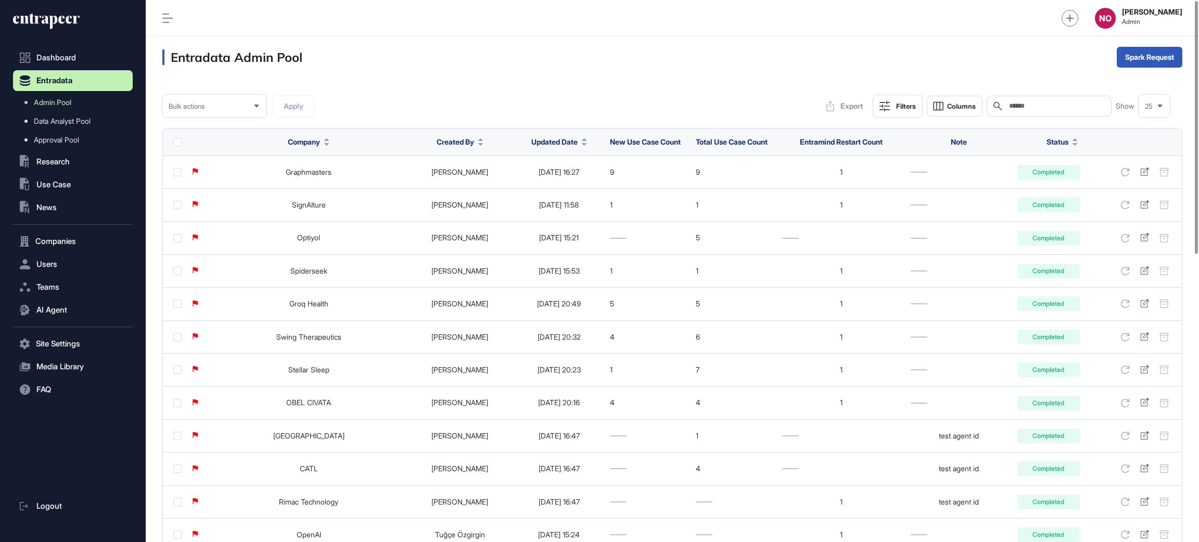
click at [582, 140] on icon at bounding box center [584, 139] width 5 height 3
click at [559, 189] on span "Sort Descending" at bounding box center [550, 185] width 42 height 9
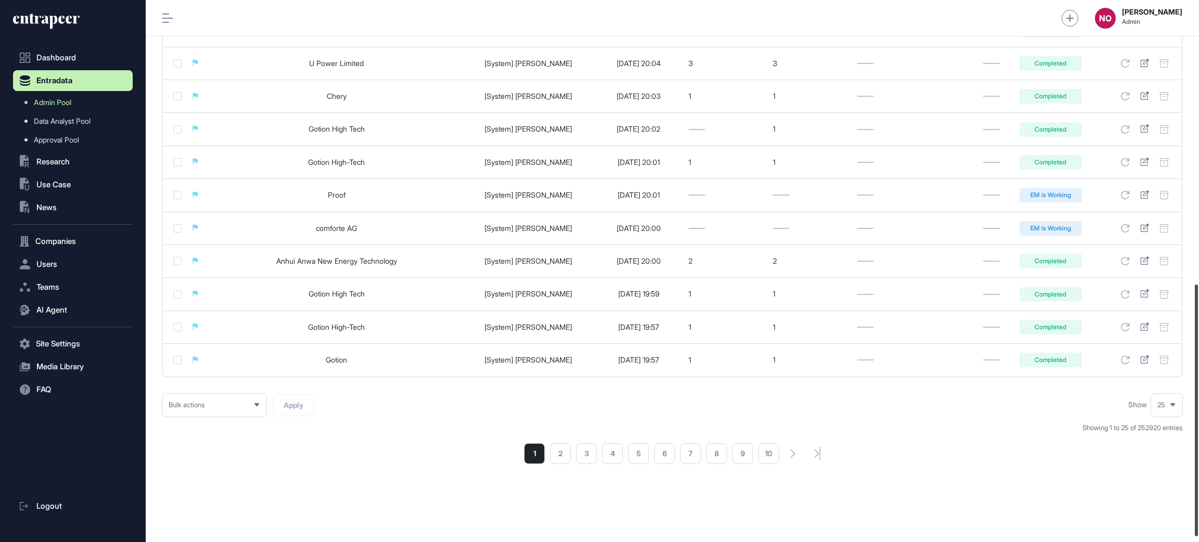
scroll to position [620, 0]
drag, startPoint x: 1198, startPoint y: 181, endPoint x: 1198, endPoint y: 473, distance: 292.0
click at [1198, 473] on div at bounding box center [1196, 411] width 3 height 252
drag, startPoint x: 622, startPoint y: 454, endPoint x: 1198, endPoint y: 287, distance: 599.5
click at [622, 454] on li "4" at bounding box center [612, 453] width 21 height 21
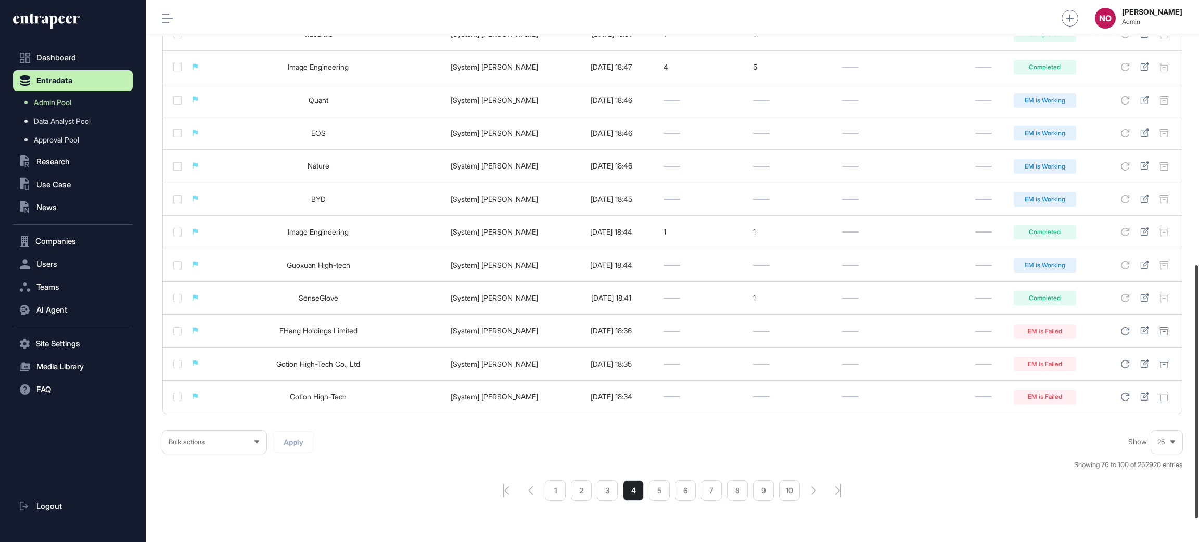
scroll to position [616, 0]
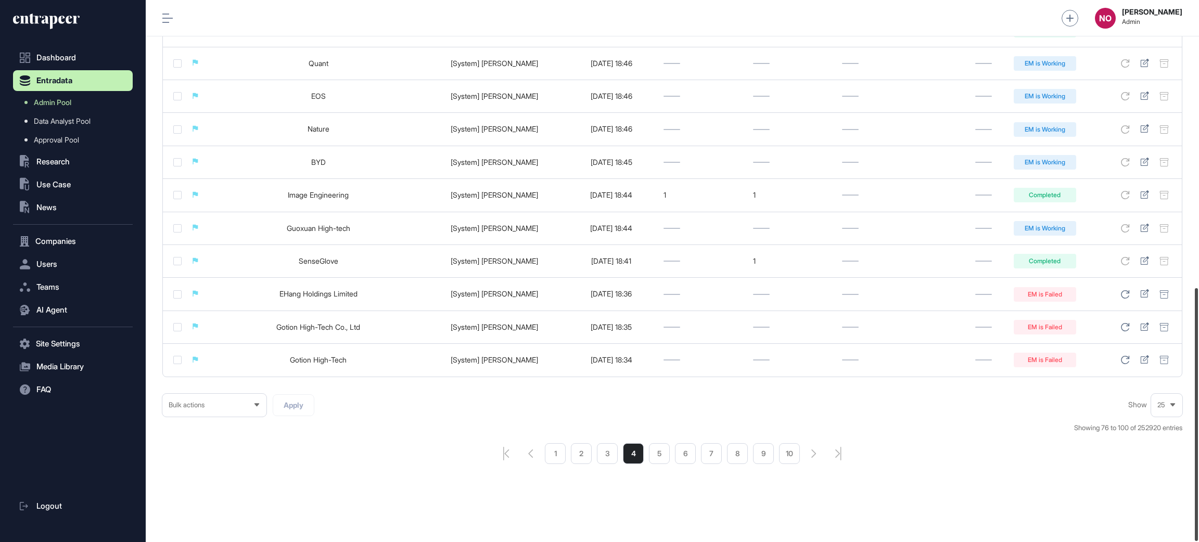
drag, startPoint x: 1198, startPoint y: 113, endPoint x: 1198, endPoint y: 443, distance: 330.0
click at [1198, 443] on div at bounding box center [1196, 414] width 3 height 253
click at [719, 459] on li "7" at bounding box center [711, 453] width 21 height 21
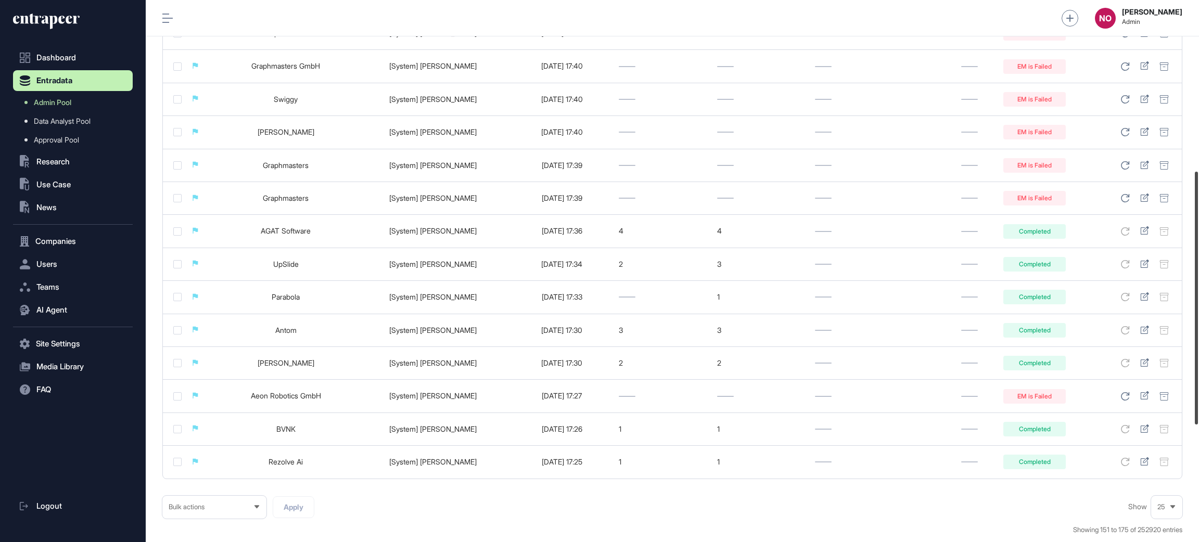
scroll to position [616, 0]
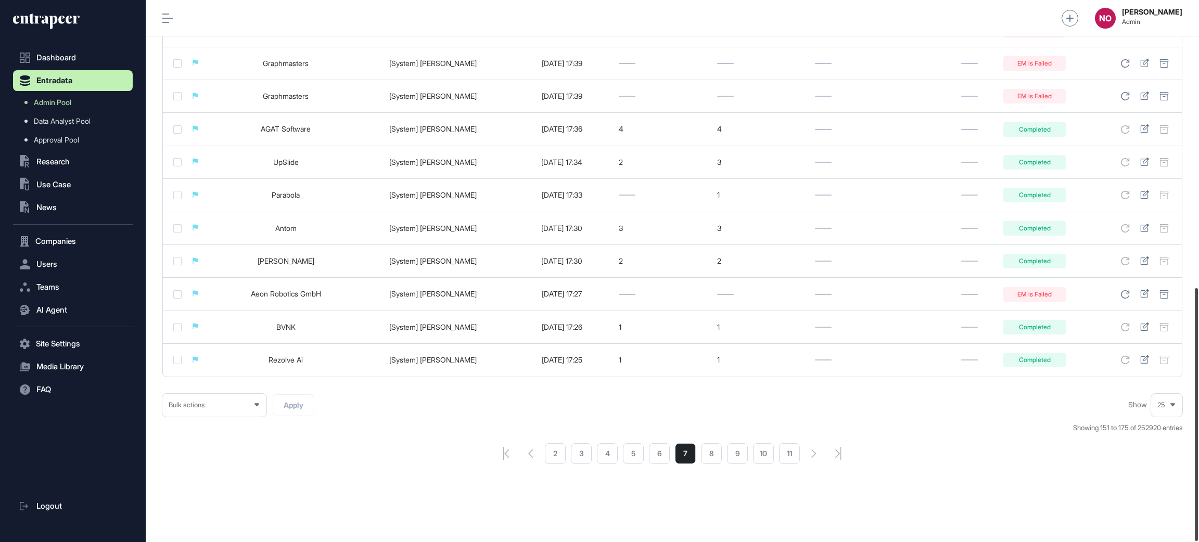
drag, startPoint x: 1198, startPoint y: 217, endPoint x: 1198, endPoint y: 543, distance: 326.8
click at [1198, 542] on html "Dashboard Entradata Admin Pool Data Analyst Pool Approval Pool .st0{fill:curren…" at bounding box center [599, 313] width 1199 height 626
click at [787, 449] on li "11" at bounding box center [789, 453] width 21 height 21
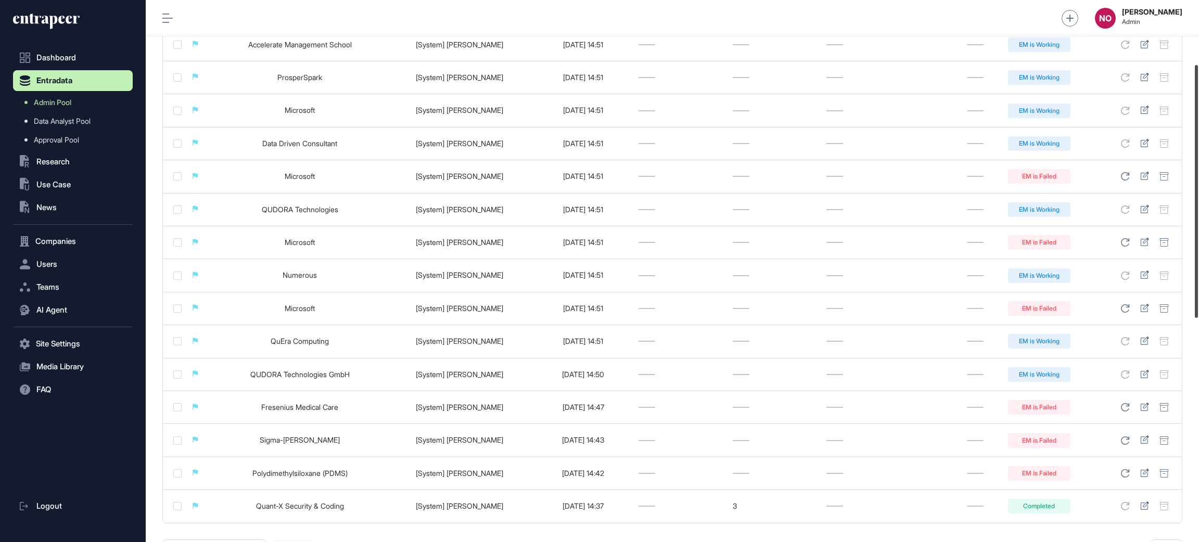
scroll to position [616, 0]
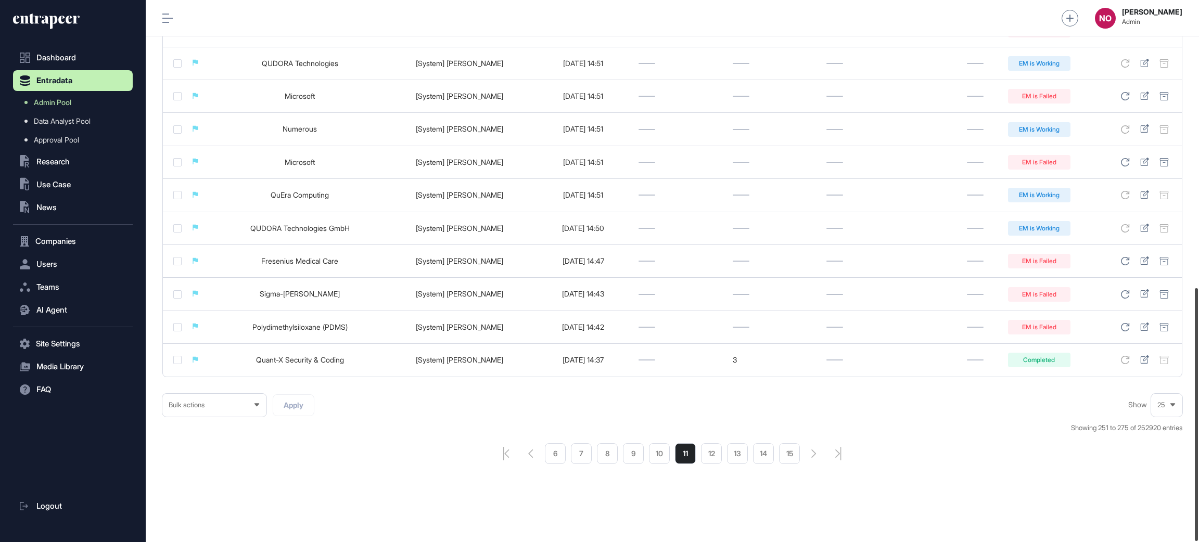
drag, startPoint x: 1198, startPoint y: 159, endPoint x: 1198, endPoint y: 513, distance: 353.9
click at [1198, 513] on div at bounding box center [1196, 414] width 3 height 253
click at [67, 102] on span "Admin Pool" at bounding box center [52, 102] width 37 height 8
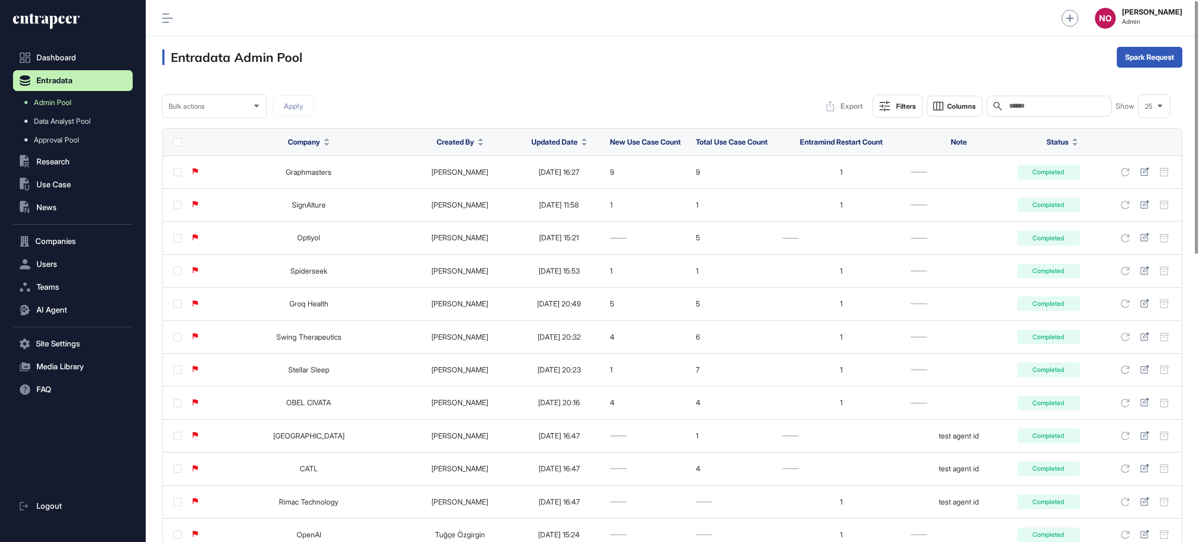
click at [898, 112] on button "Filters" at bounding box center [898, 106] width 50 height 23
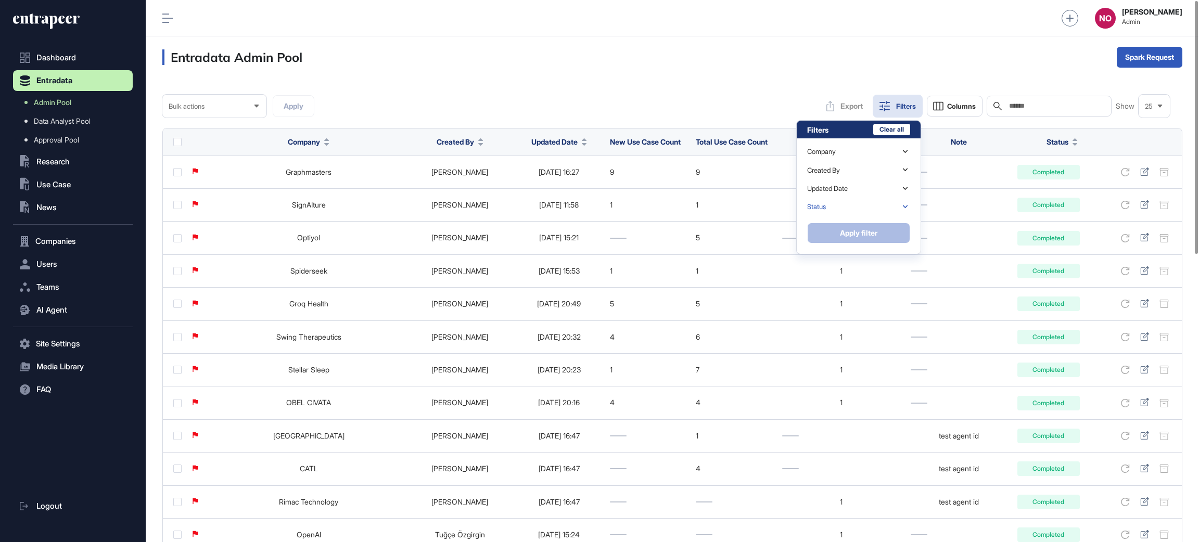
click at [851, 206] on div "Status" at bounding box center [858, 207] width 103 height 18
click at [851, 227] on div "Ready" at bounding box center [857, 224] width 101 height 15
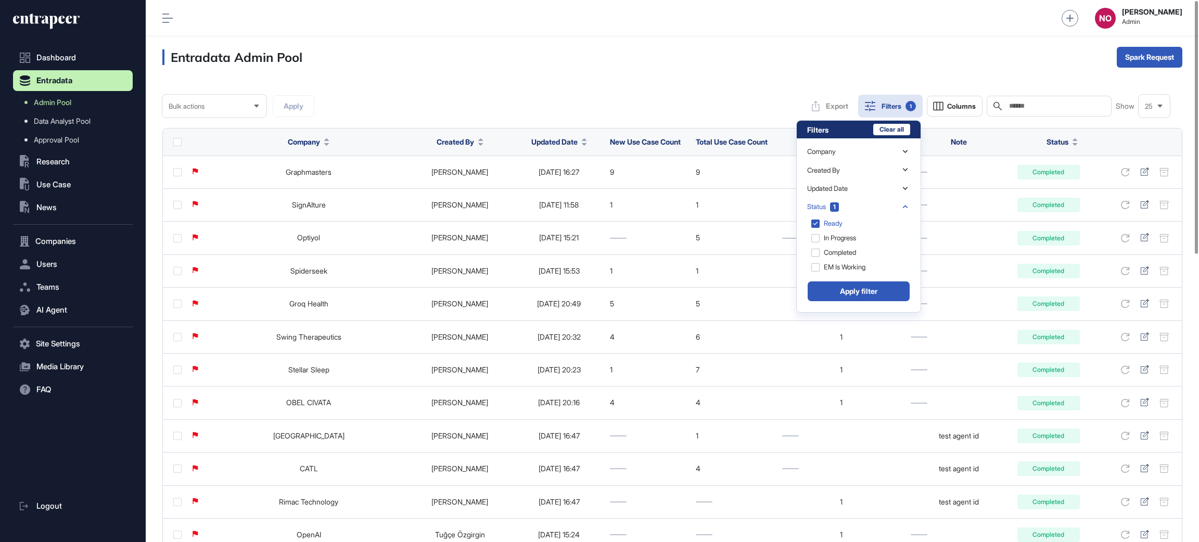
click at [874, 297] on button "Apply filter" at bounding box center [858, 291] width 103 height 21
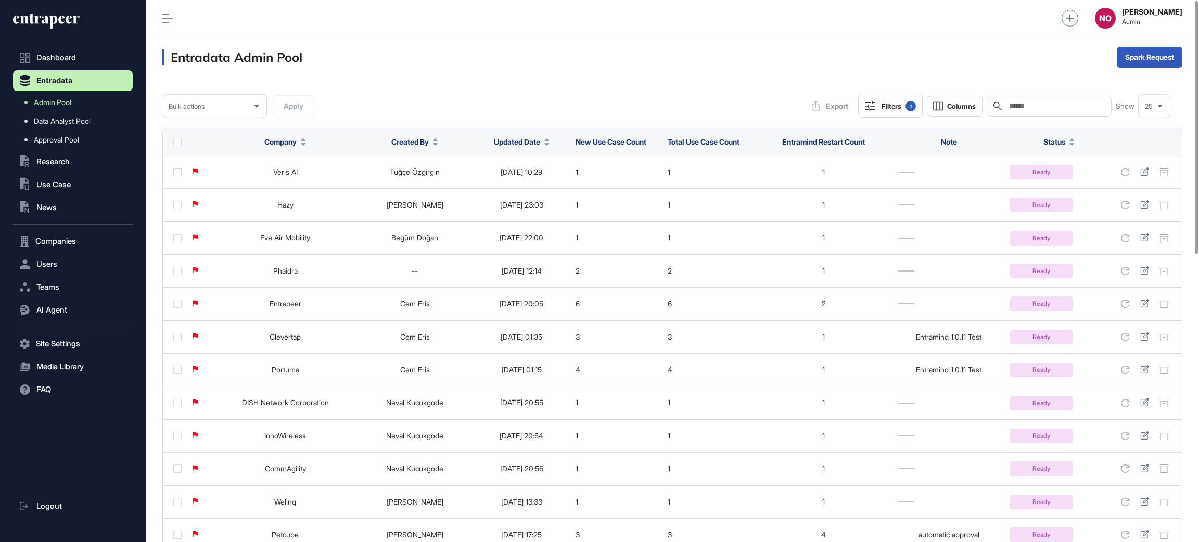
click at [547, 143] on icon at bounding box center [546, 144] width 5 height 3
click at [533, 187] on span "Sort Descending" at bounding box center [538, 185] width 42 height 9
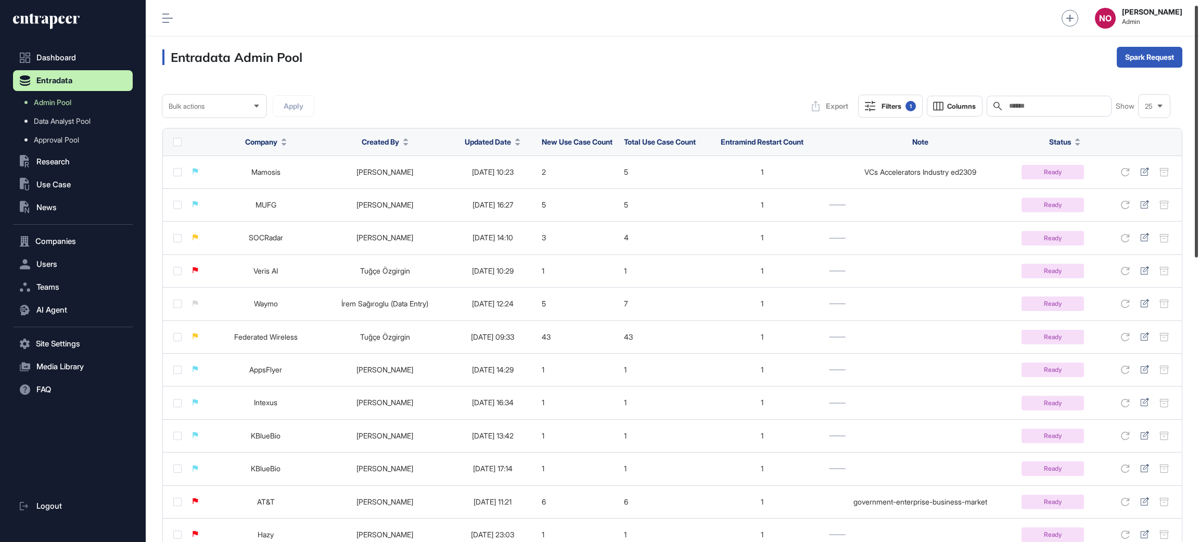
click at [1198, 79] on div at bounding box center [1196, 132] width 3 height 252
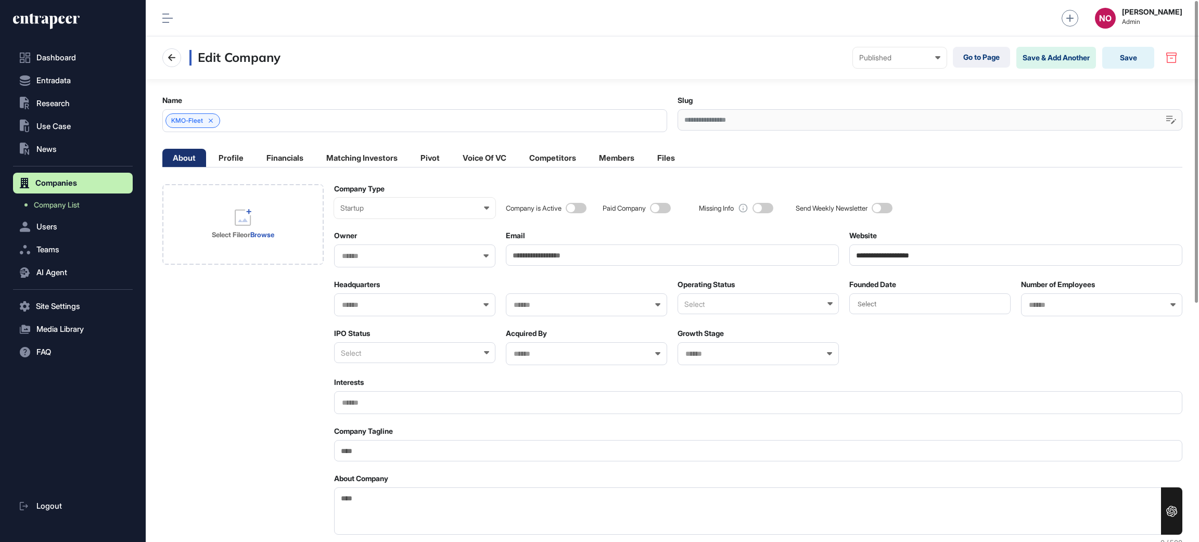
click at [391, 511] on textarea "About Company" at bounding box center [758, 511] width 848 height 47
paste textarea "**********"
type textarea "**********"
click at [254, 245] on div "Select File or Browse" at bounding box center [243, 224] width 82 height 83
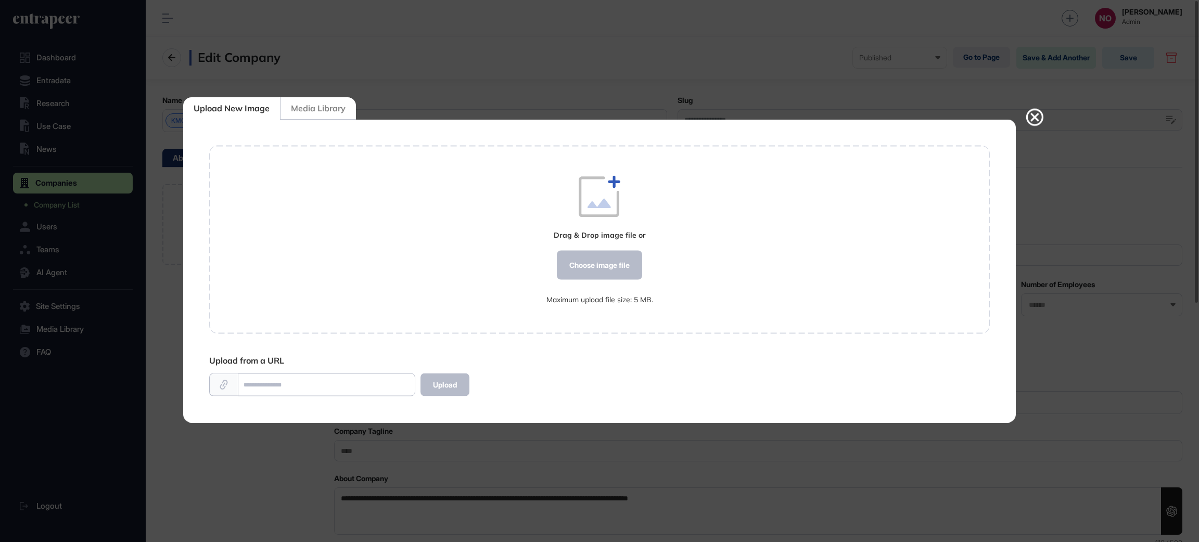
scroll to position [1, 1]
click at [570, 262] on div "Choose image file" at bounding box center [599, 265] width 85 height 29
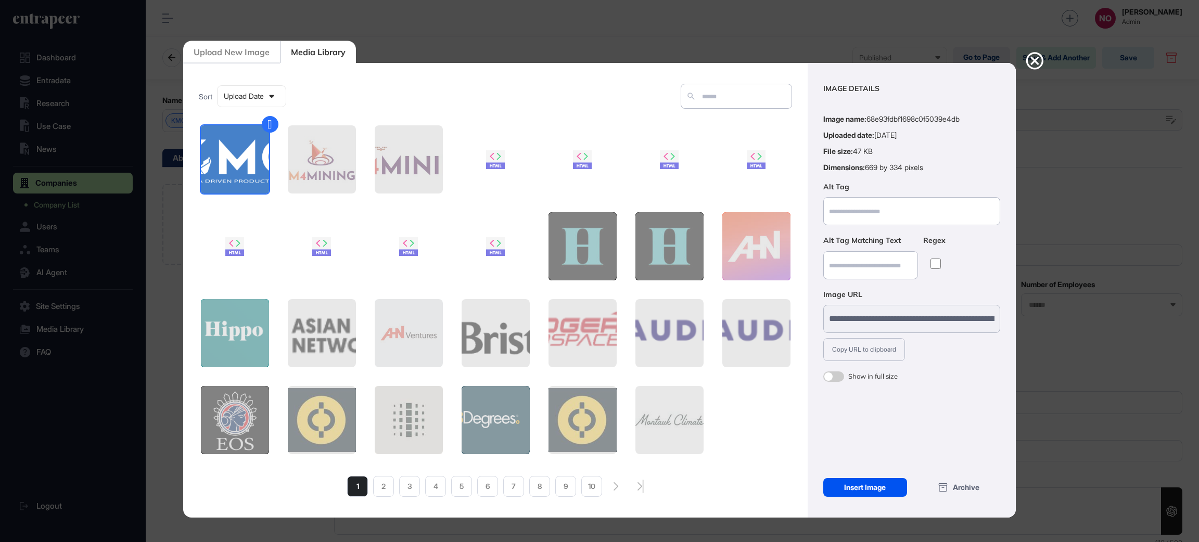
click at [836, 482] on div "Insert Image" at bounding box center [865, 487] width 84 height 19
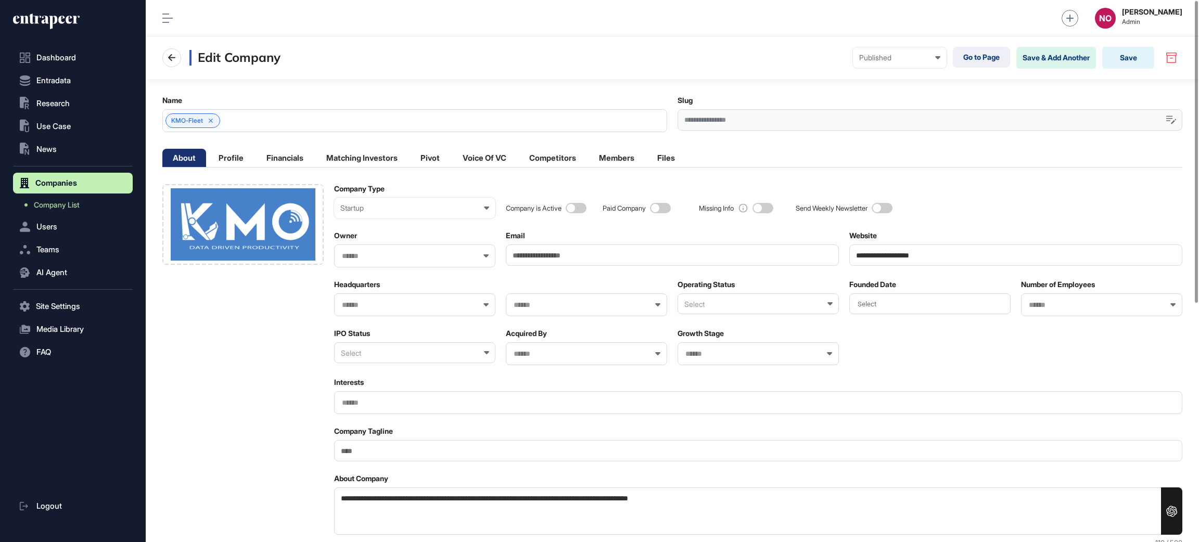
click at [742, 308] on div "Select" at bounding box center [758, 304] width 161 height 21
click at [715, 341] on div "Active" at bounding box center [757, 338] width 159 height 16
click at [461, 347] on div "Select" at bounding box center [414, 352] width 161 height 21
click at [429, 404] on div "Private" at bounding box center [414, 404] width 159 height 16
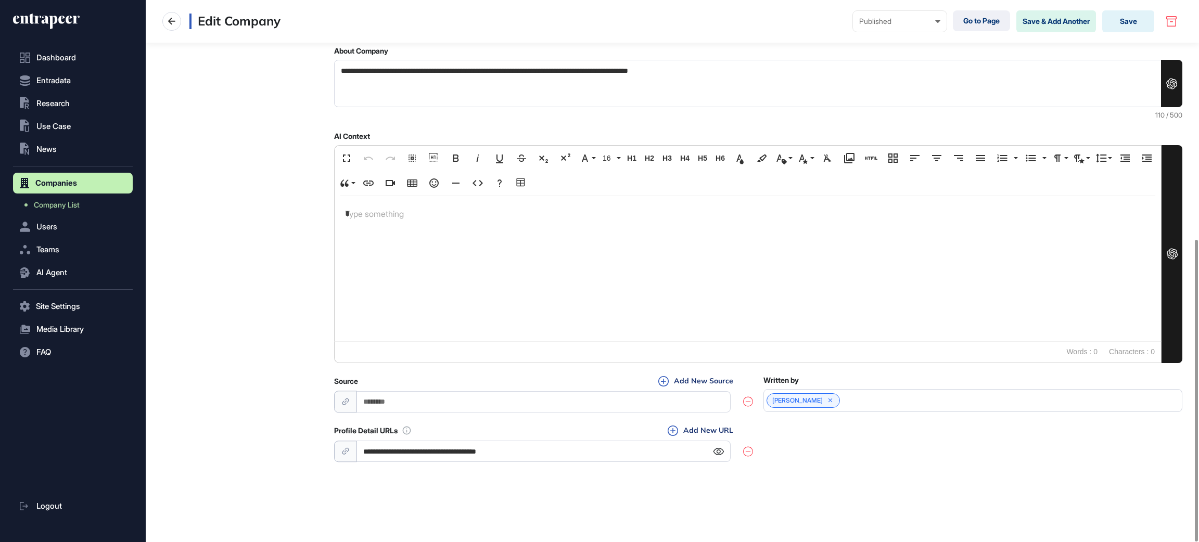
click at [718, 452] on icon at bounding box center [718, 451] width 11 height 7
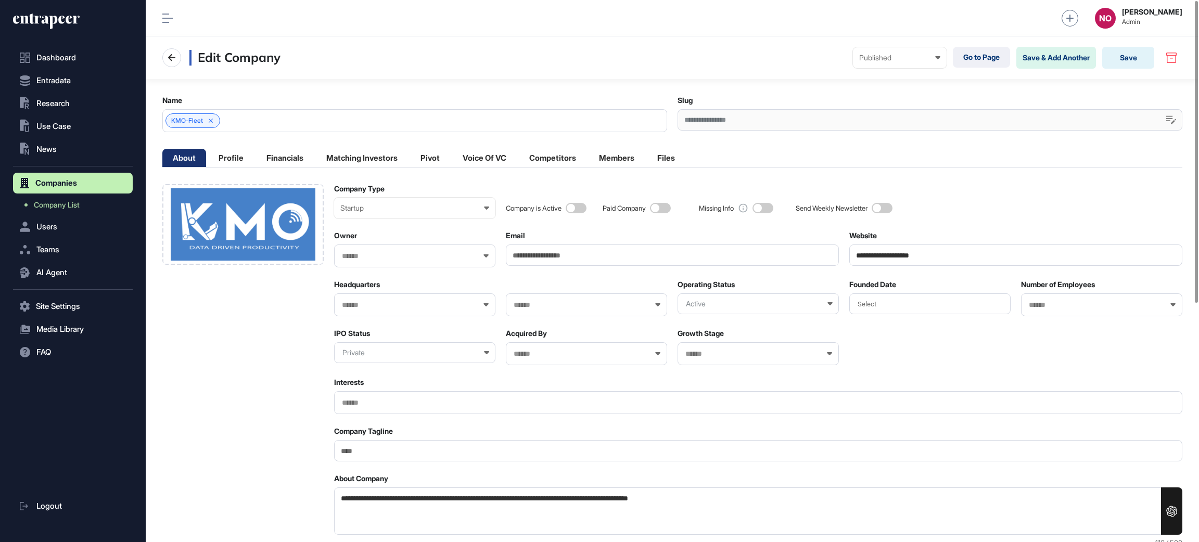
click at [354, 440] on div "Company Tagline" at bounding box center [758, 444] width 848 height 35
click at [354, 448] on input "Company Tagline" at bounding box center [758, 450] width 848 height 21
paste input "**********"
type input "**********"
click at [1041, 307] on input "text" at bounding box center [1095, 305] width 134 height 9
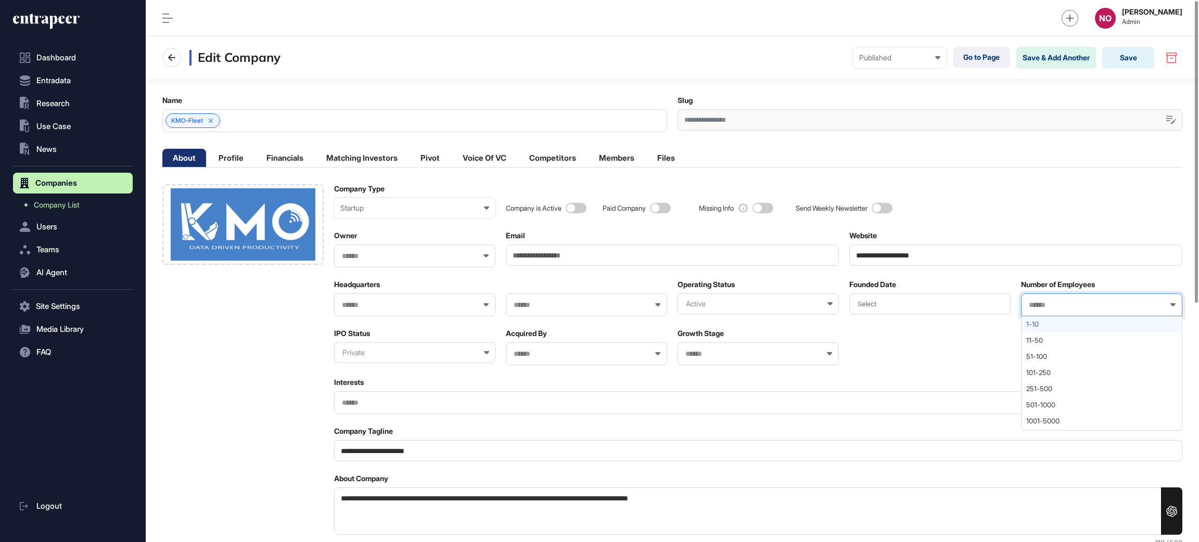
click at [1042, 320] on div "1-10" at bounding box center [1101, 324] width 159 height 16
click at [383, 502] on textarea "**********" at bounding box center [758, 511] width 848 height 47
paste textarea "**"
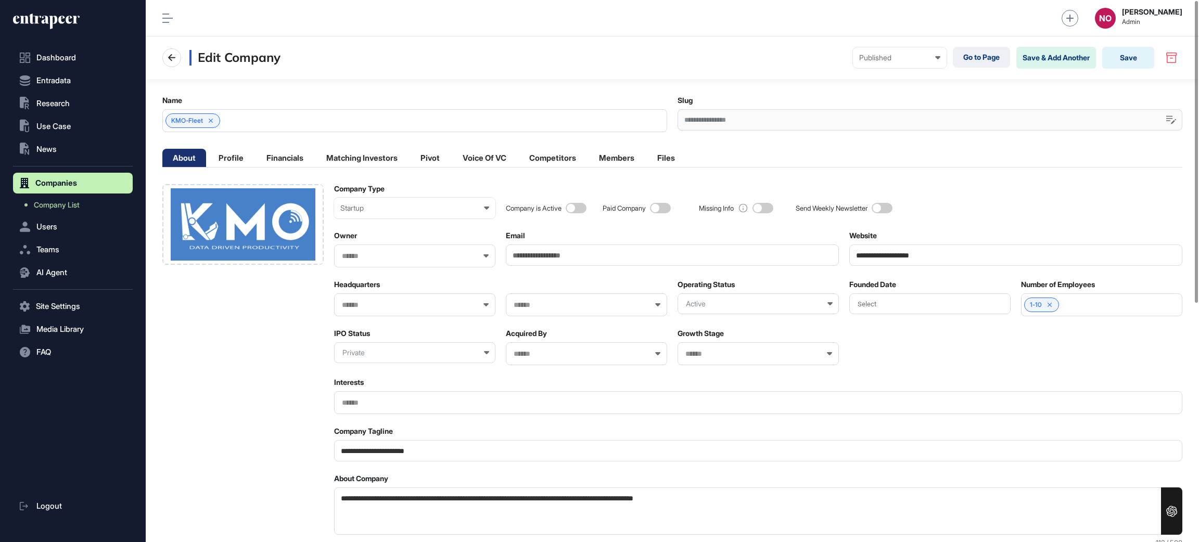
type textarea "**********"
click at [385, 302] on input "text" at bounding box center [408, 305] width 134 height 9
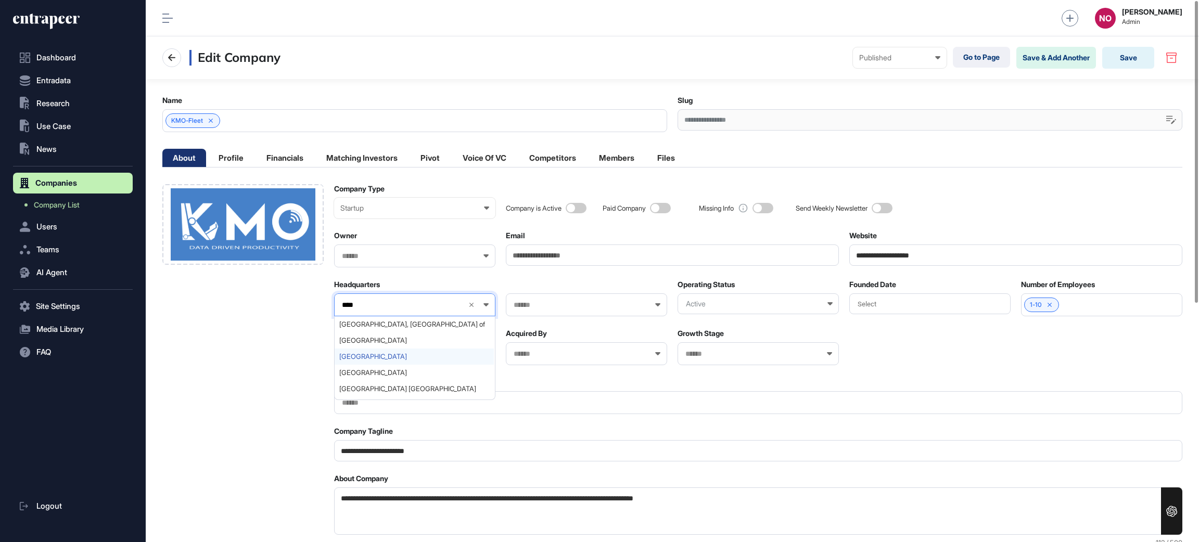
type input "****"
click at [383, 358] on span "[GEOGRAPHIC_DATA]" at bounding box center [414, 357] width 150 height 8
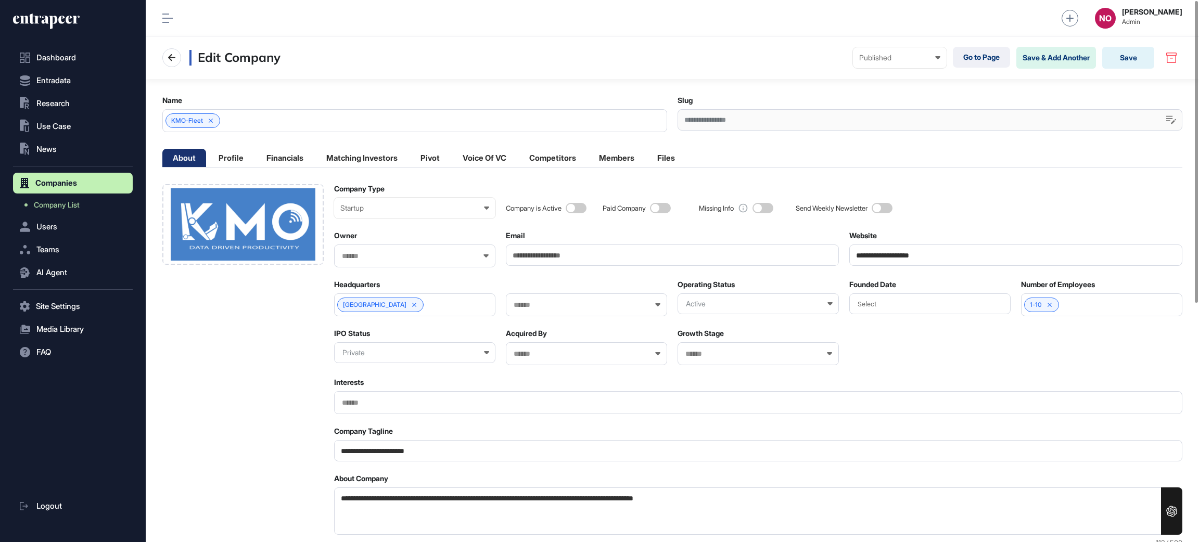
click at [590, 298] on div at bounding box center [586, 305] width 161 height 23
click at [585, 305] on input "text" at bounding box center [580, 305] width 134 height 9
type input "***"
click at [559, 324] on span "[GEOGRAPHIC_DATA]" at bounding box center [586, 325] width 150 height 8
click at [1111, 55] on button "Save" at bounding box center [1128, 58] width 52 height 22
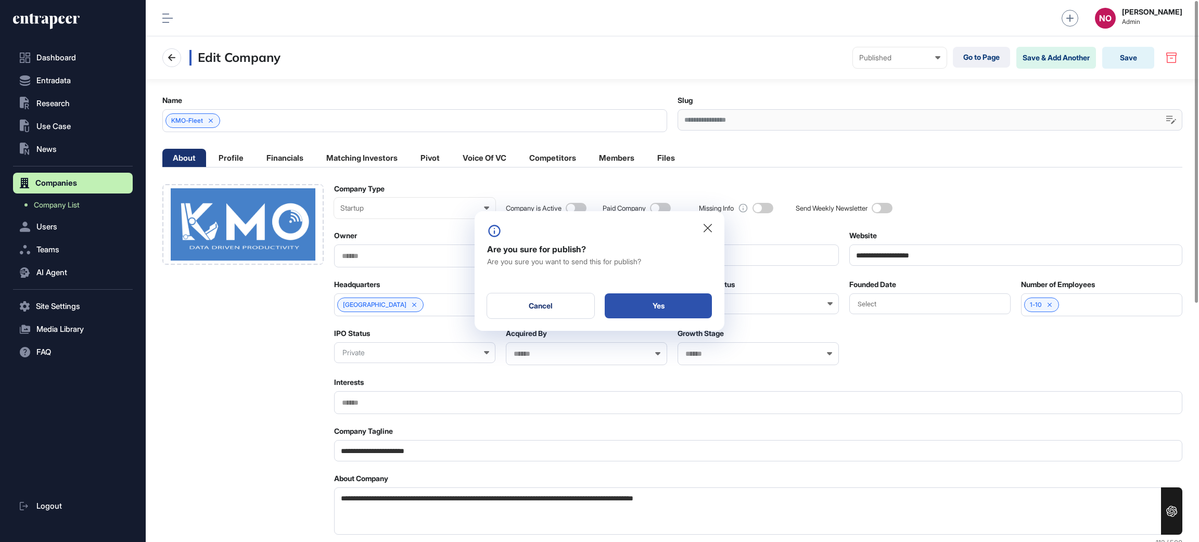
click at [692, 305] on div "Yes" at bounding box center [658, 306] width 107 height 25
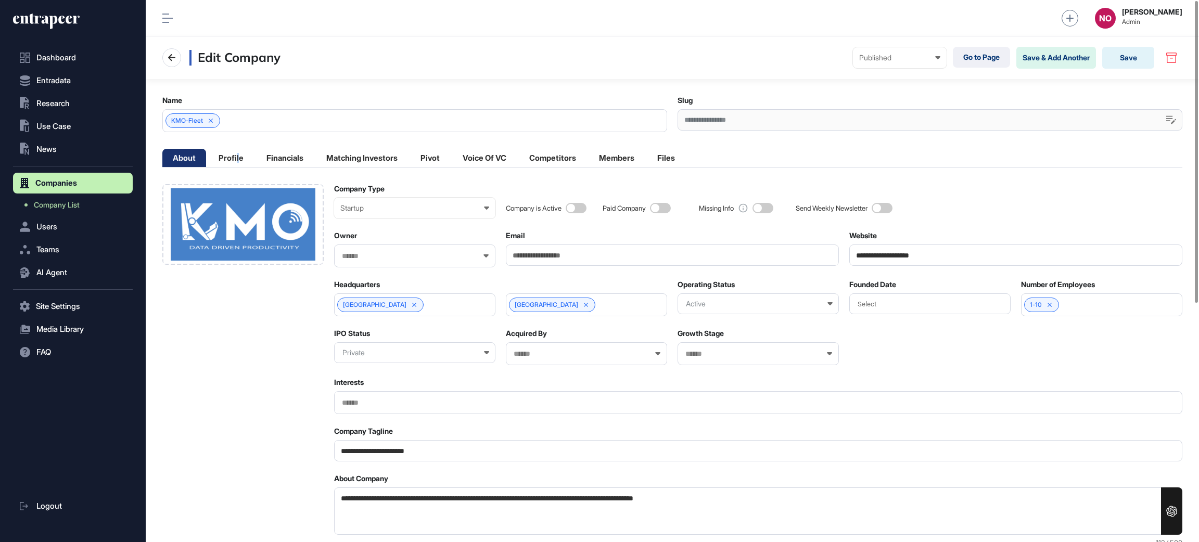
click at [238, 148] on main "**********" at bounding box center [672, 485] width 1053 height 813
click at [243, 149] on li "Profile" at bounding box center [231, 158] width 46 height 18
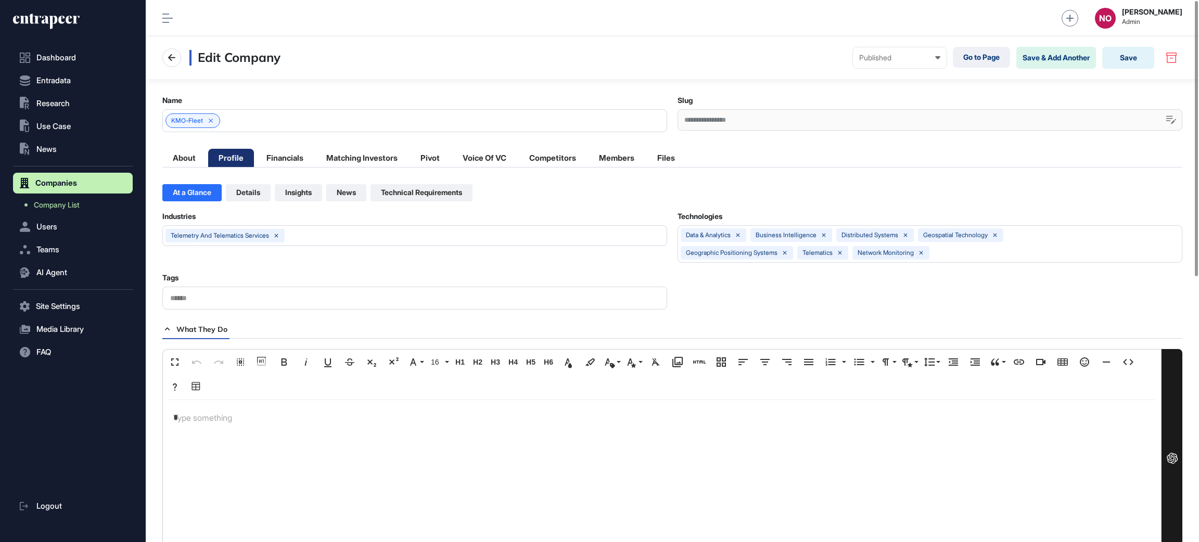
scroll to position [1, 4]
click at [220, 434] on div "*" at bounding box center [662, 472] width 998 height 145
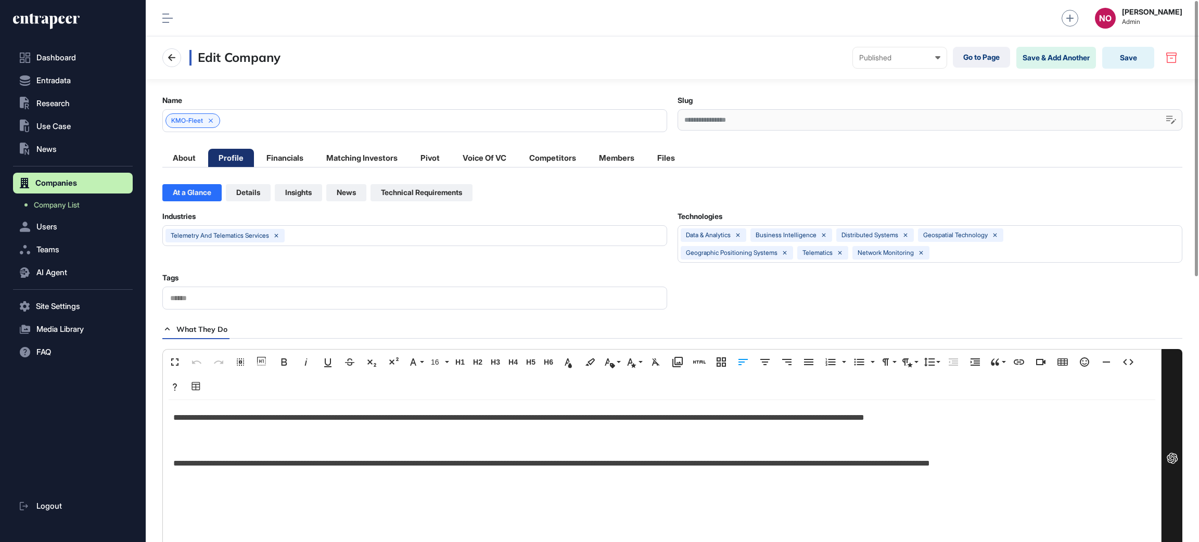
scroll to position [4086, 1]
click at [217, 438] on p at bounding box center [661, 441] width 977 height 15
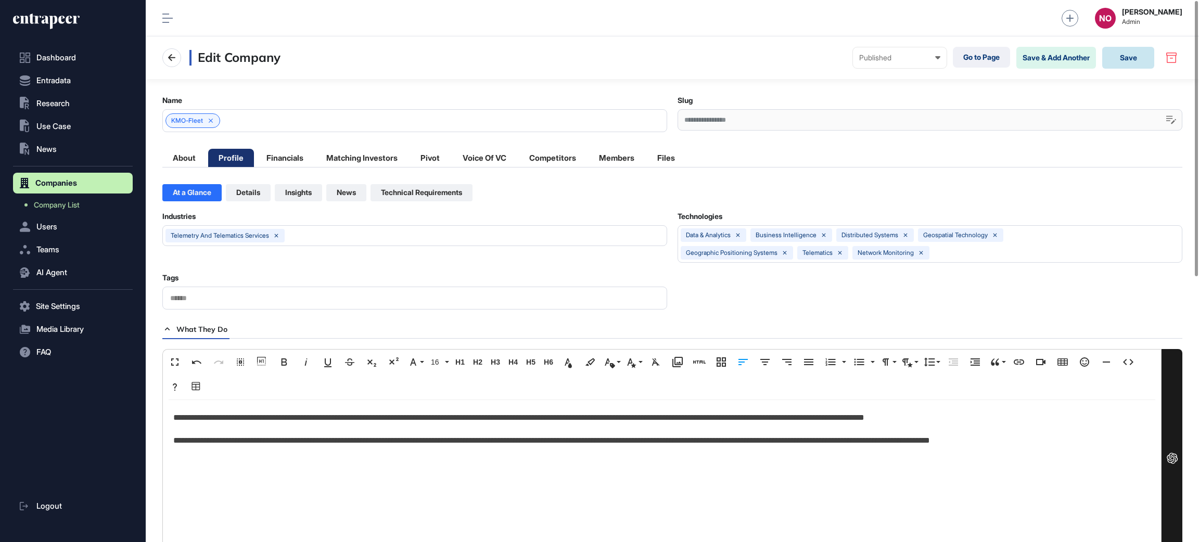
click at [1115, 57] on button "Save" at bounding box center [1128, 58] width 52 height 22
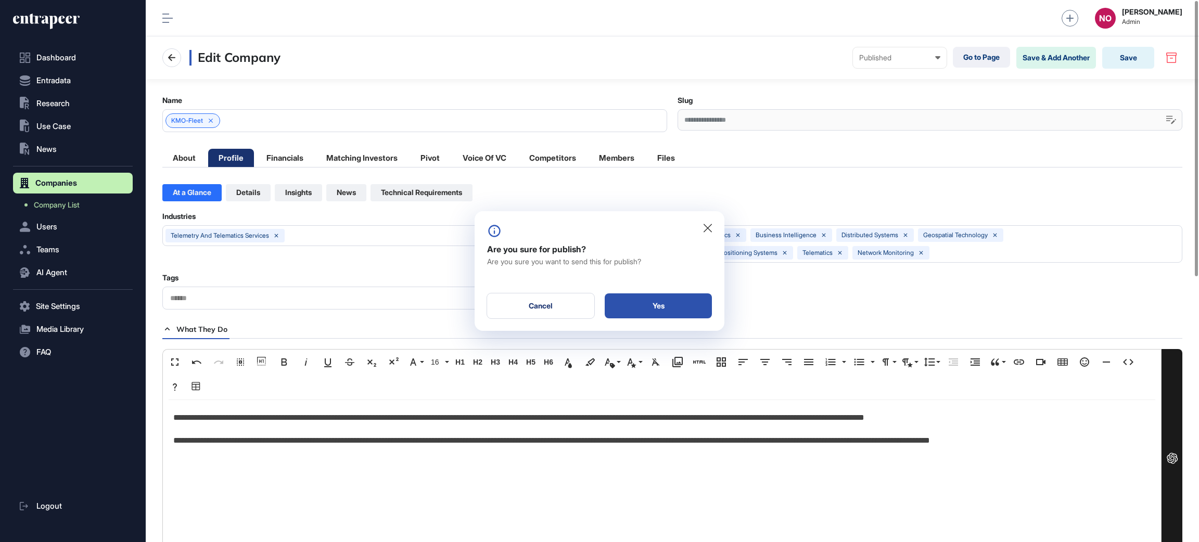
click at [660, 309] on div "Yes" at bounding box center [658, 306] width 107 height 25
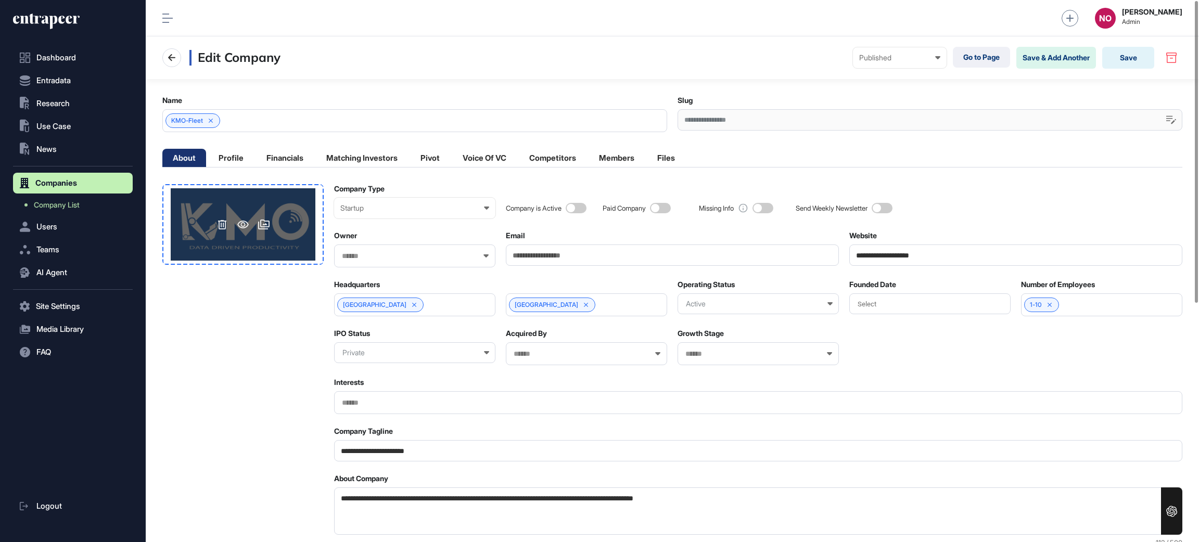
click at [292, 259] on div at bounding box center [243, 224] width 145 height 72
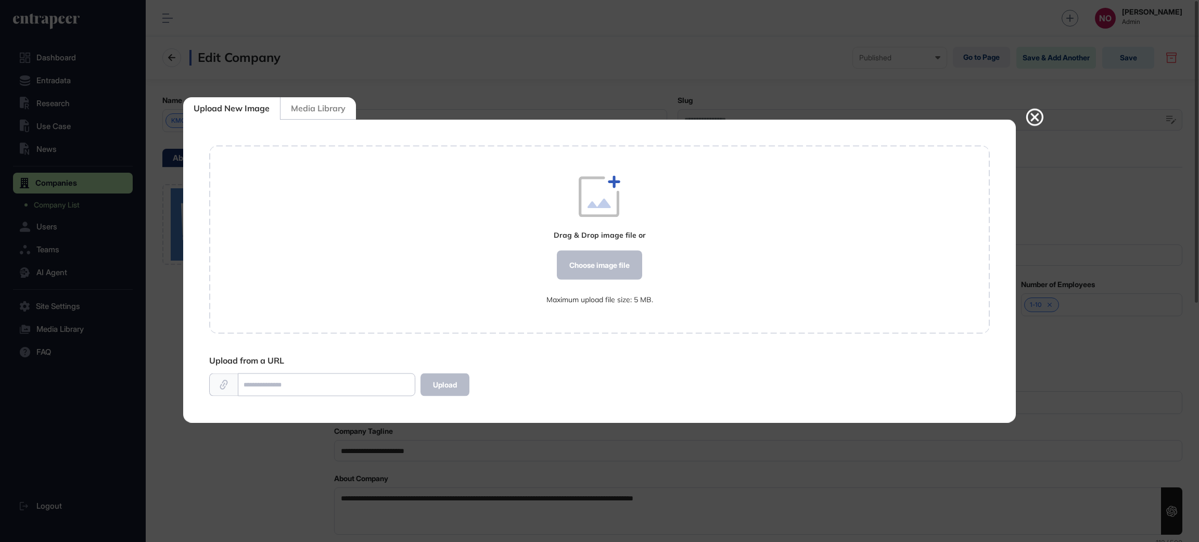
scroll to position [1, 1]
click at [625, 271] on div "Choose image file" at bounding box center [599, 265] width 85 height 29
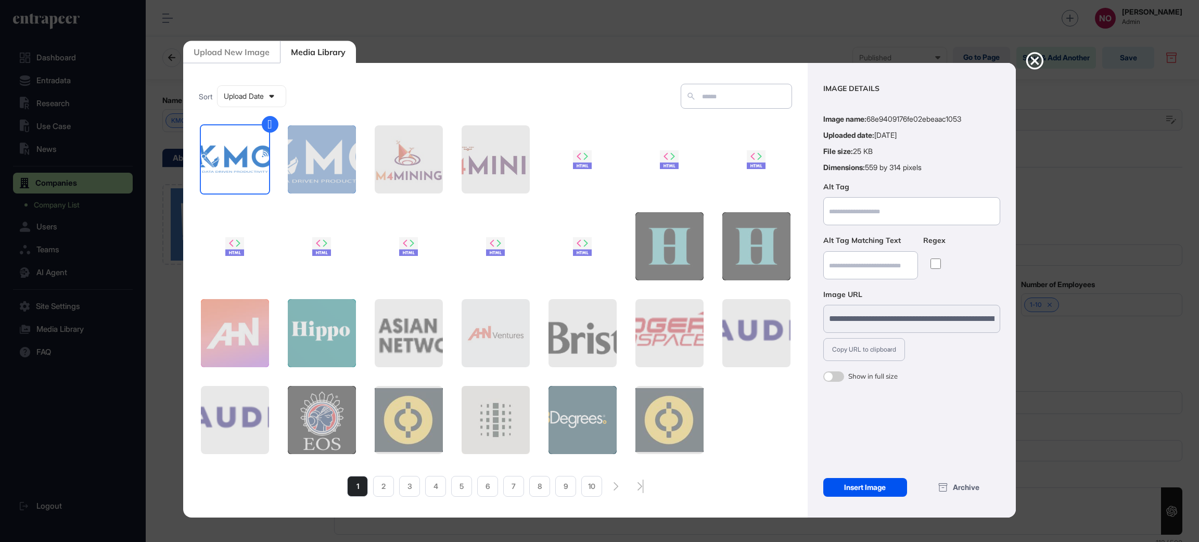
click at [878, 481] on div "Insert Image" at bounding box center [865, 487] width 84 height 19
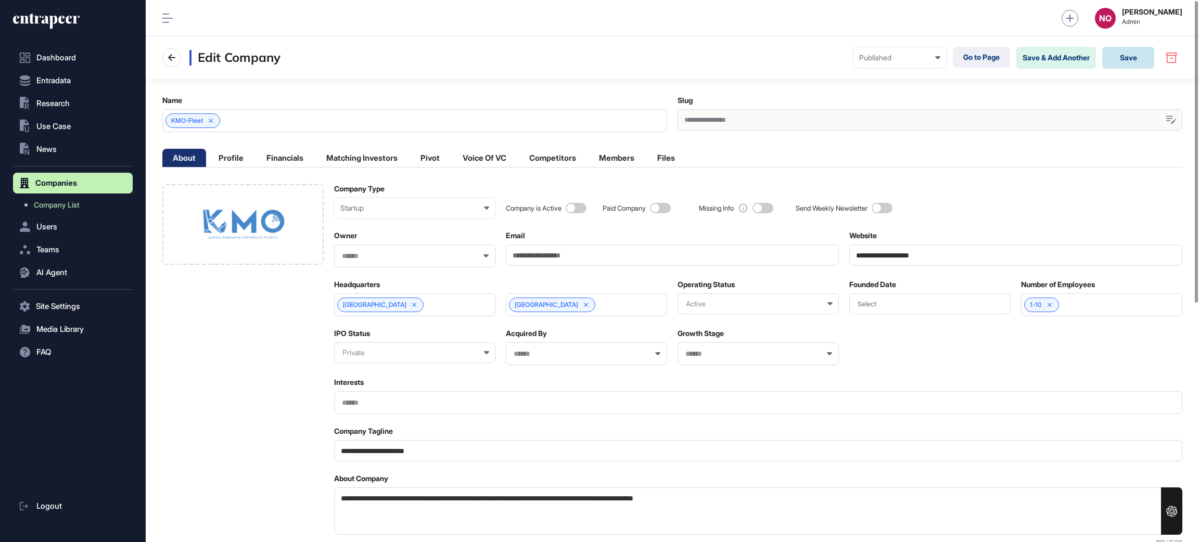
click at [1139, 56] on button "Save" at bounding box center [1128, 58] width 52 height 22
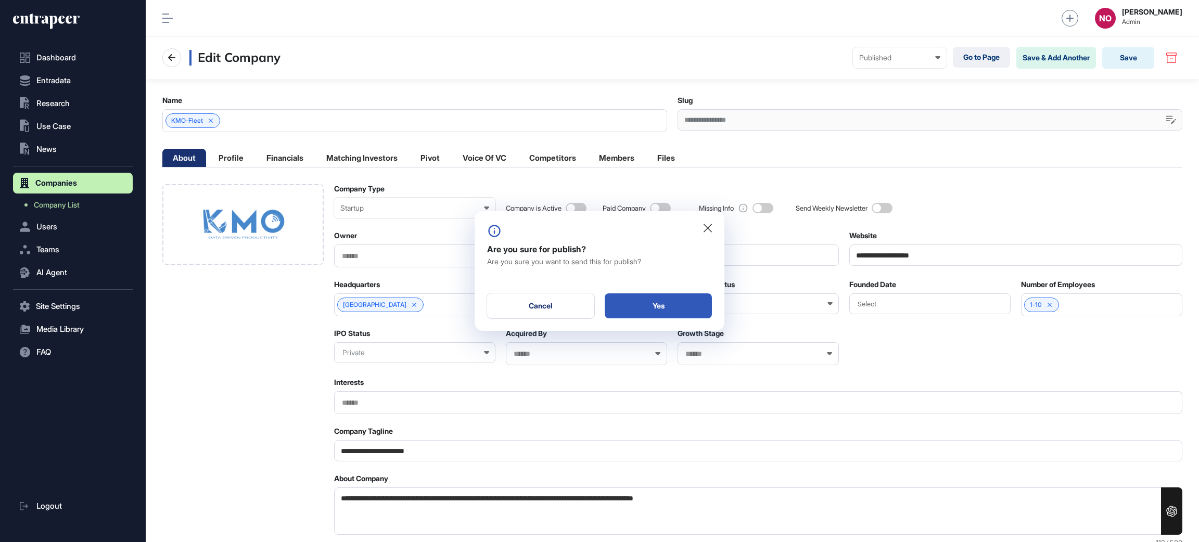
click at [844, 151] on div at bounding box center [599, 271] width 1199 height 542
click at [948, 259] on div at bounding box center [599, 271] width 1199 height 542
click at [554, 311] on div "Cancel" at bounding box center [540, 306] width 107 height 25
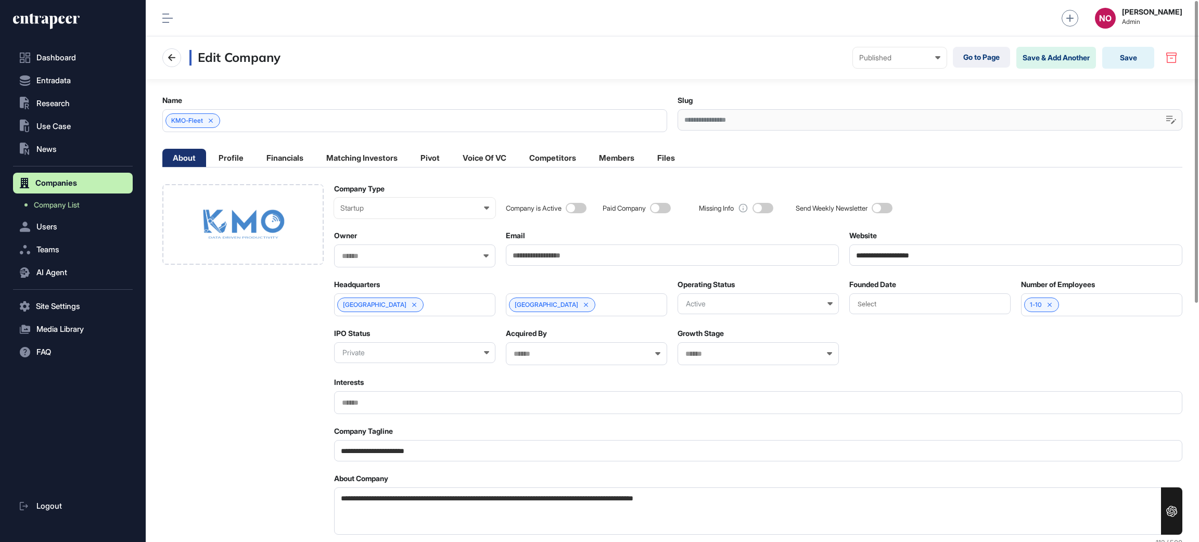
click at [929, 268] on div "**********" at bounding box center [1015, 249] width 333 height 36
click at [927, 259] on input "**********" at bounding box center [1015, 255] width 333 height 21
paste input "*"
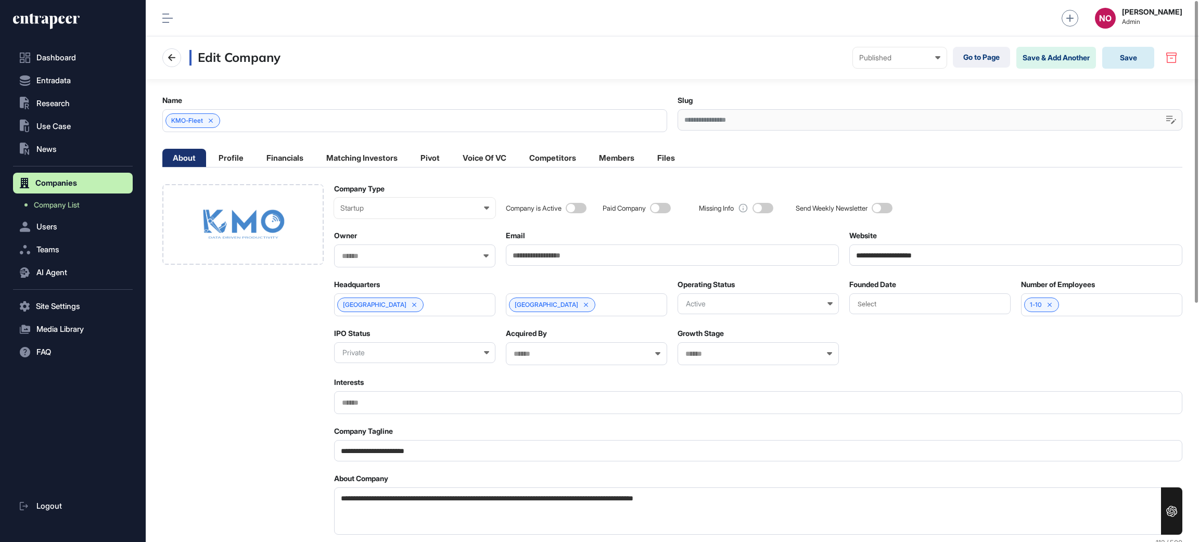
type input "**********"
click at [1127, 57] on button "Save" at bounding box center [1128, 58] width 52 height 22
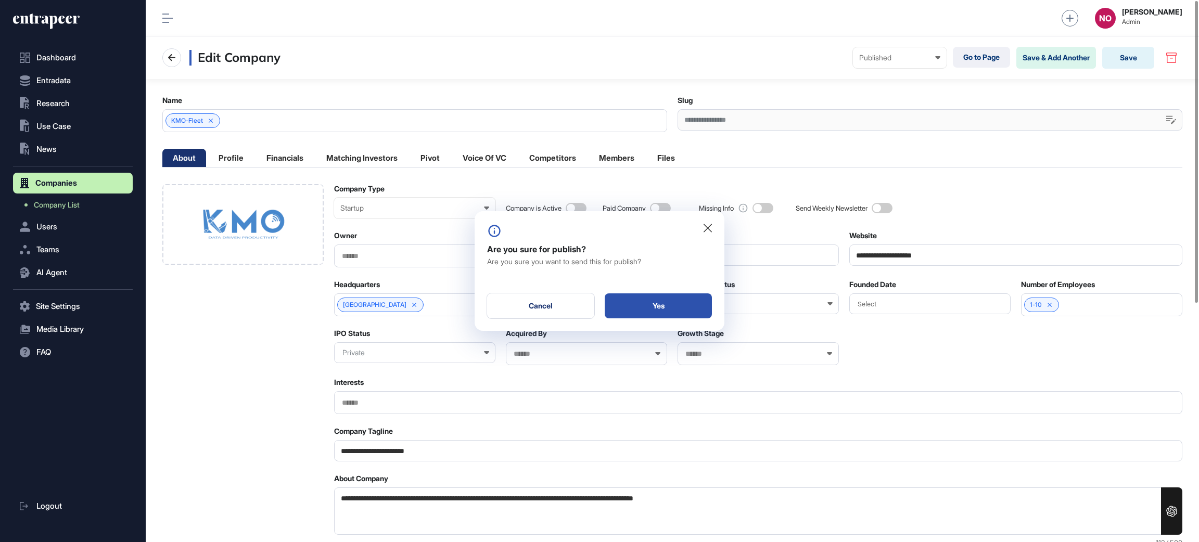
click at [663, 302] on div "Yes" at bounding box center [658, 306] width 107 height 25
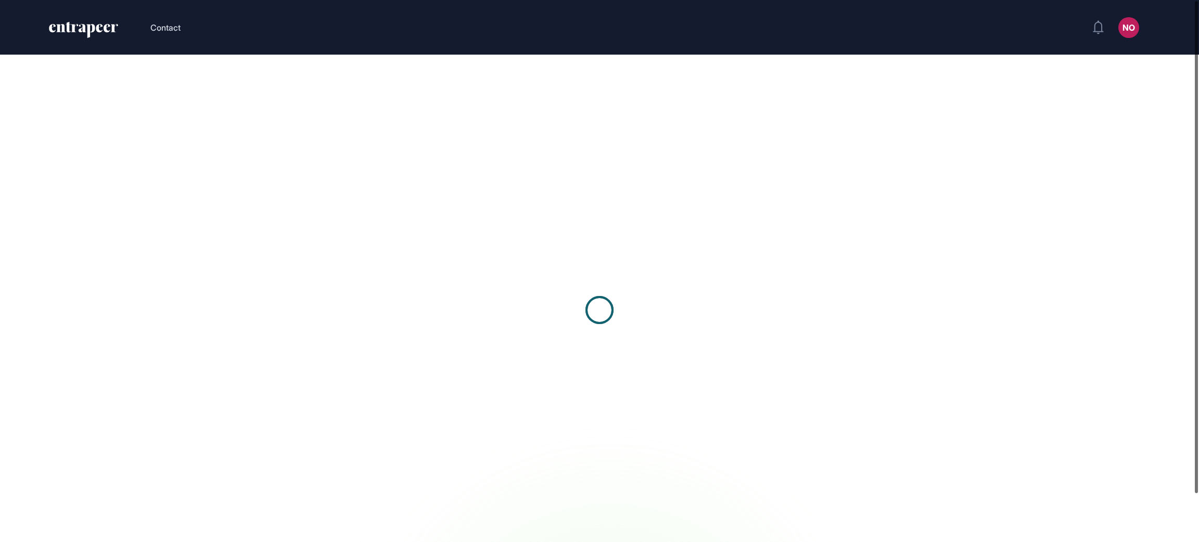
drag, startPoint x: 0, startPoint y: 0, endPoint x: 1198, endPoint y: 245, distance: 1222.9
click at [1198, 245] on div at bounding box center [1196, 247] width 3 height 492
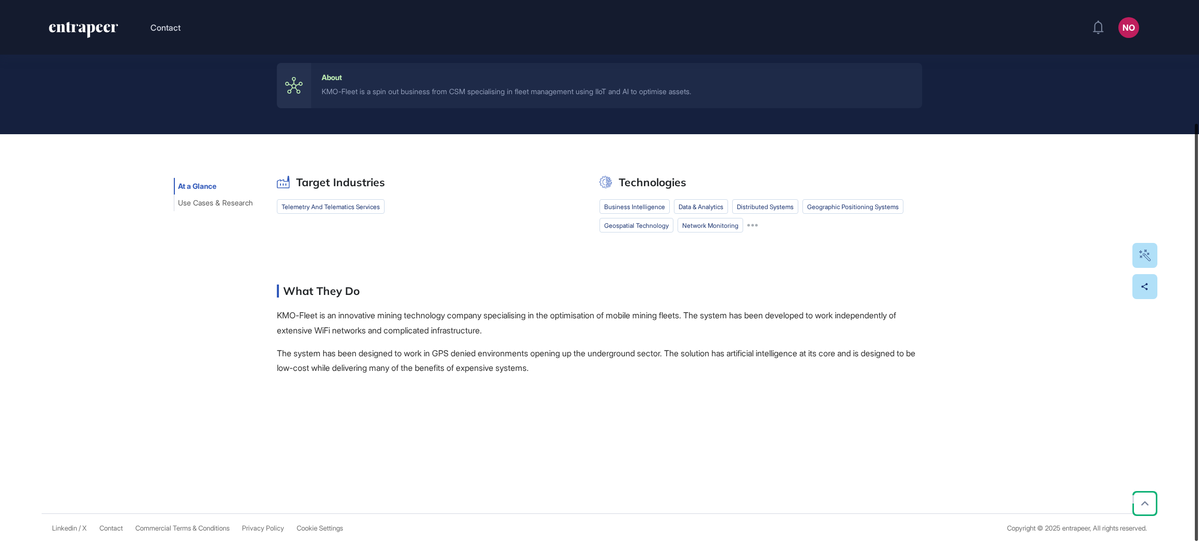
drag, startPoint x: 1198, startPoint y: 129, endPoint x: 1198, endPoint y: 377, distance: 247.7
click at [1198, 377] on div at bounding box center [1196, 332] width 3 height 417
